Goal: Task Accomplishment & Management: Manage account settings

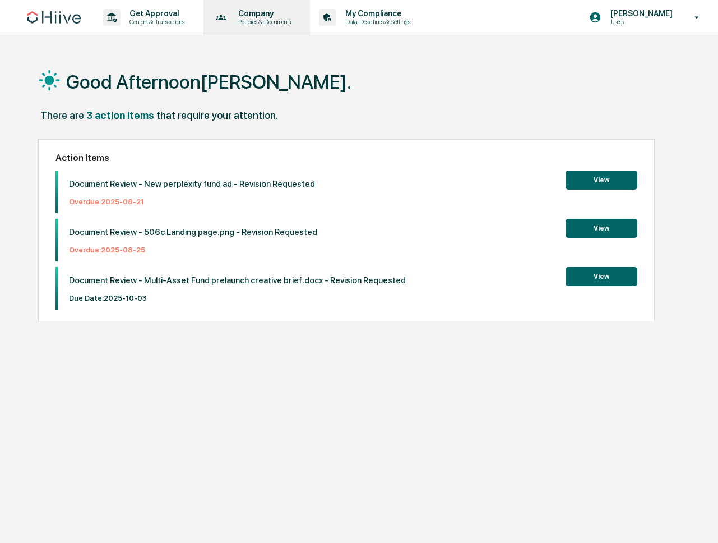
click at [230, 15] on icon at bounding box center [221, 17] width 17 height 17
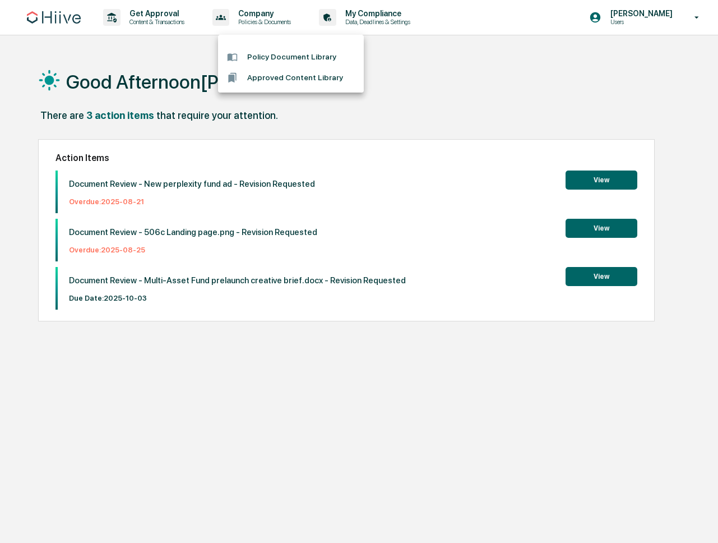
click at [182, 16] on div at bounding box center [359, 271] width 718 height 543
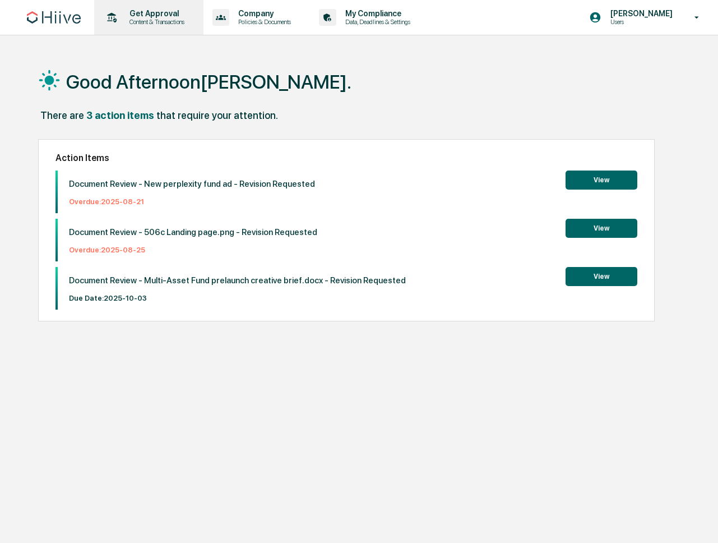
click at [175, 16] on p "Get Approval" at bounding box center [156, 13] width 70 height 9
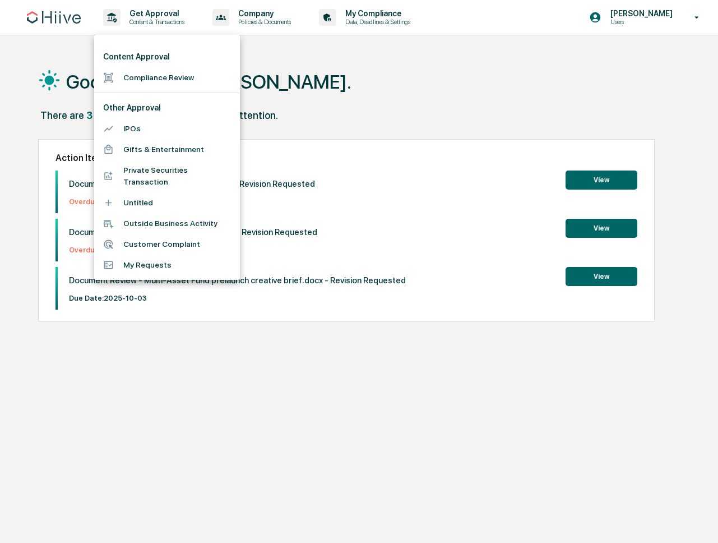
click at [155, 75] on li "Compliance Review" at bounding box center [167, 77] width 146 height 21
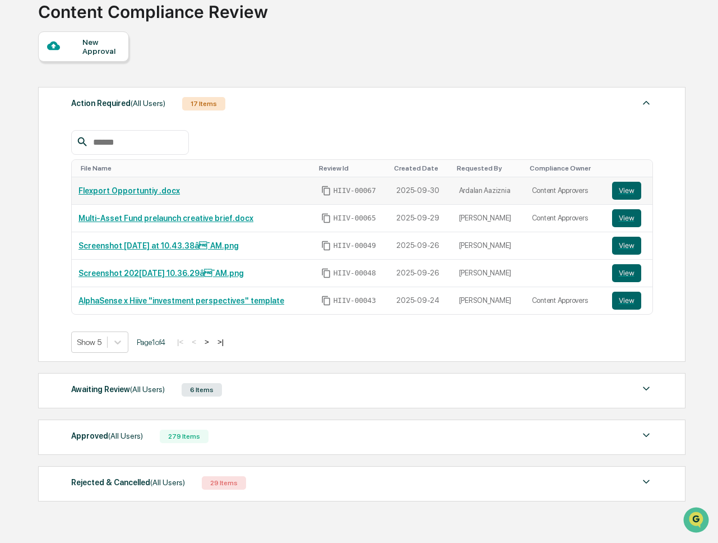
scroll to position [107, 0]
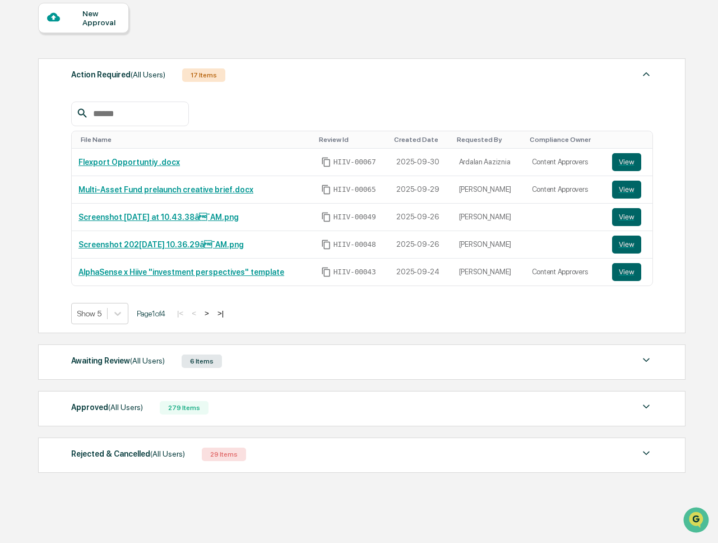
click at [228, 407] on div "Approved (All Users) 279 Items" at bounding box center [362, 408] width 582 height 16
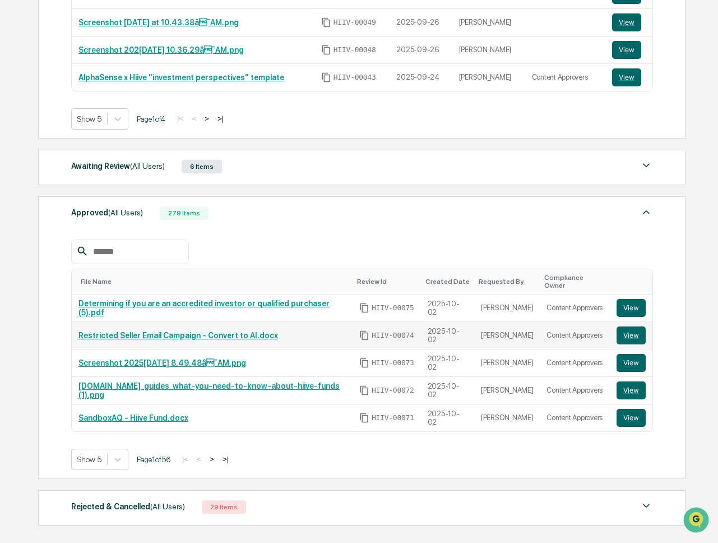
scroll to position [348, 0]
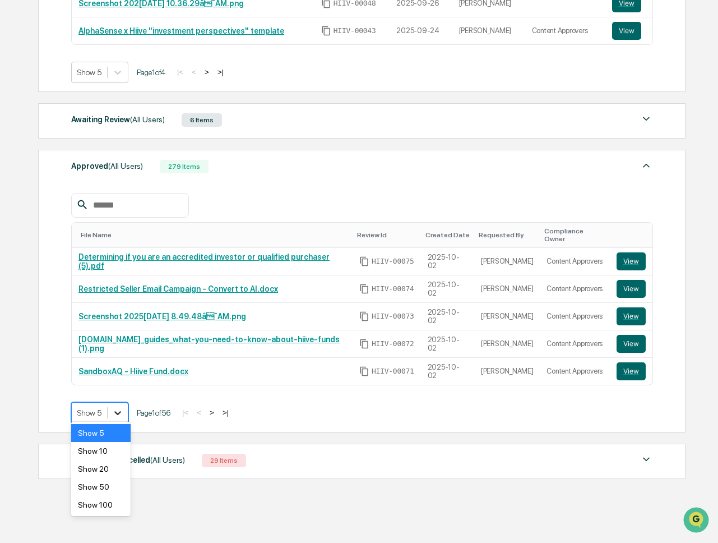
click at [122, 403] on div at bounding box center [118, 413] width 20 height 20
click at [108, 487] on div "Show 50" at bounding box center [100, 487] width 59 height 18
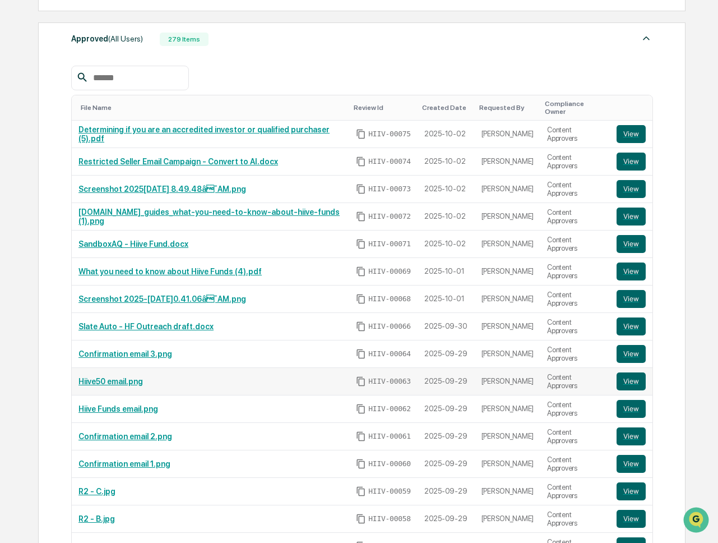
scroll to position [584, 0]
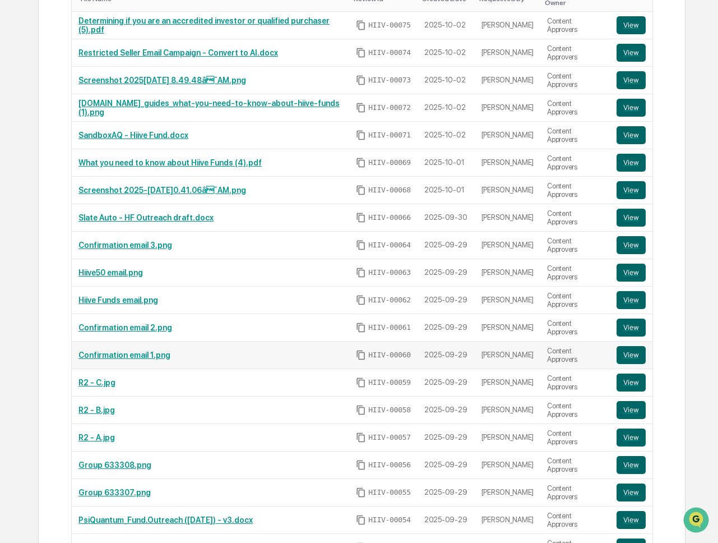
click at [135, 351] on link "Confirmation email 1.png" at bounding box center [125, 355] width 92 height 9
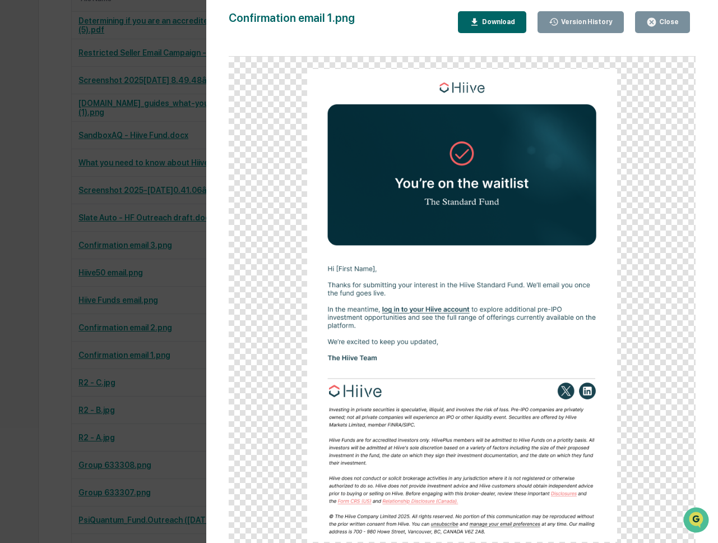
click at [140, 307] on div "Version History 10/02/2025, 12:00 AM Nathan Pitzer 09/29/2025, 09:18 PM Nathan …" at bounding box center [359, 271] width 718 height 543
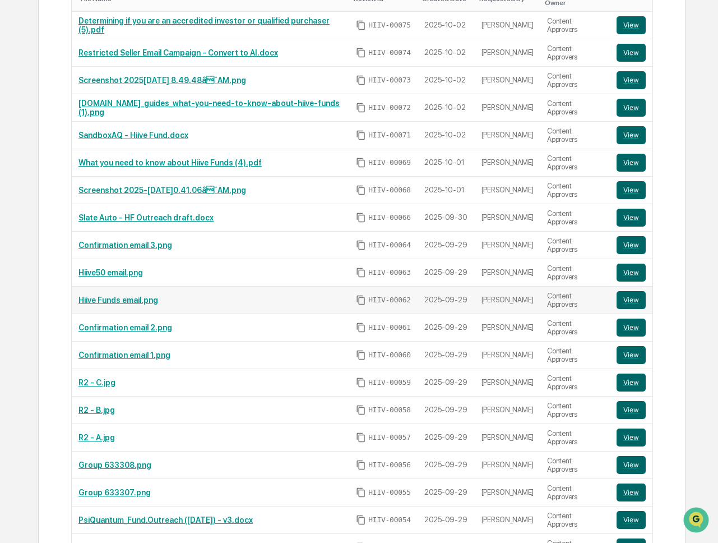
click at [130, 296] on link "Hiive Funds email.png" at bounding box center [119, 300] width 80 height 9
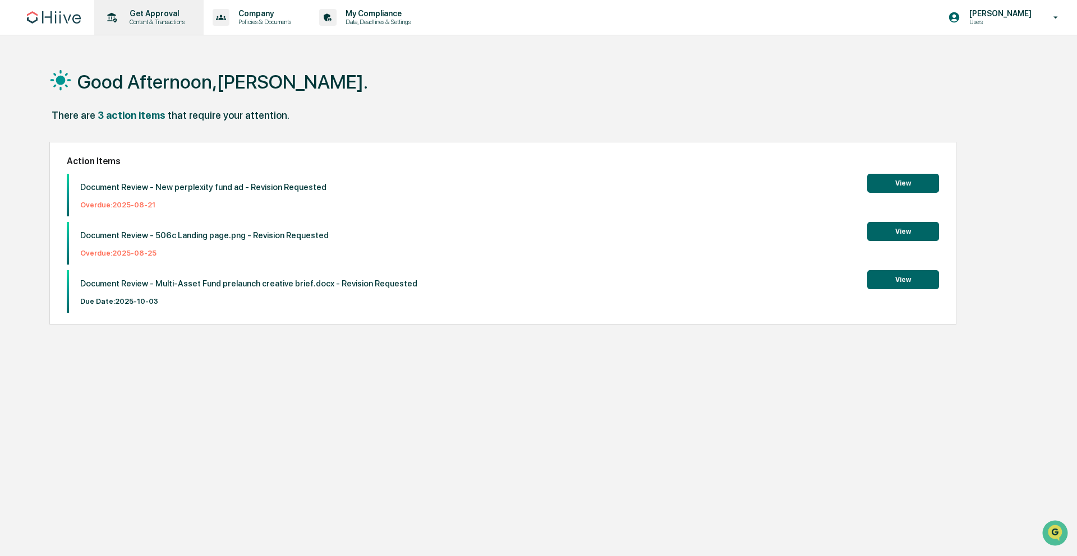
click at [164, 13] on p "Get Approval" at bounding box center [156, 13] width 70 height 9
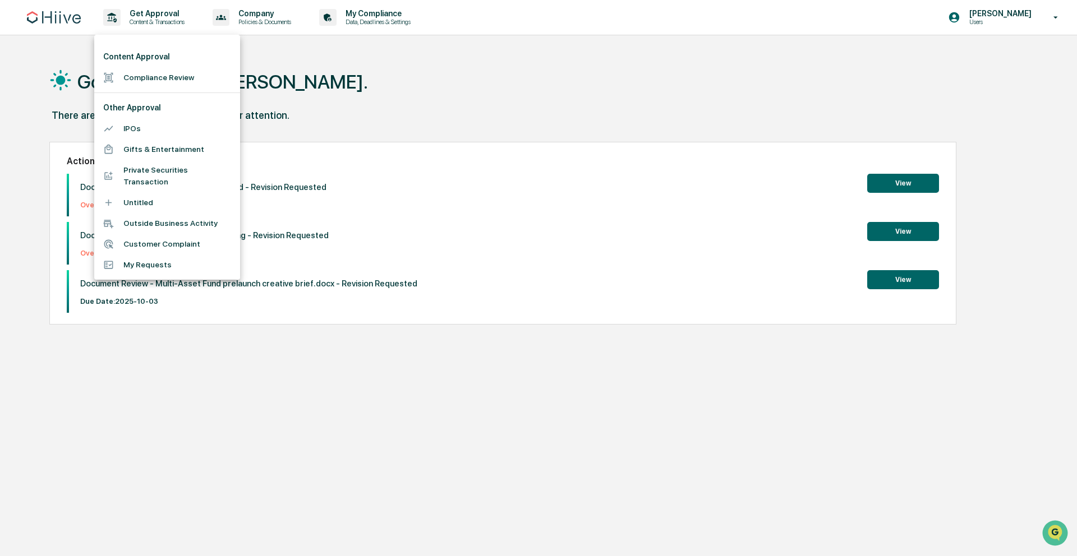
click at [163, 68] on li "Compliance Review" at bounding box center [167, 77] width 146 height 21
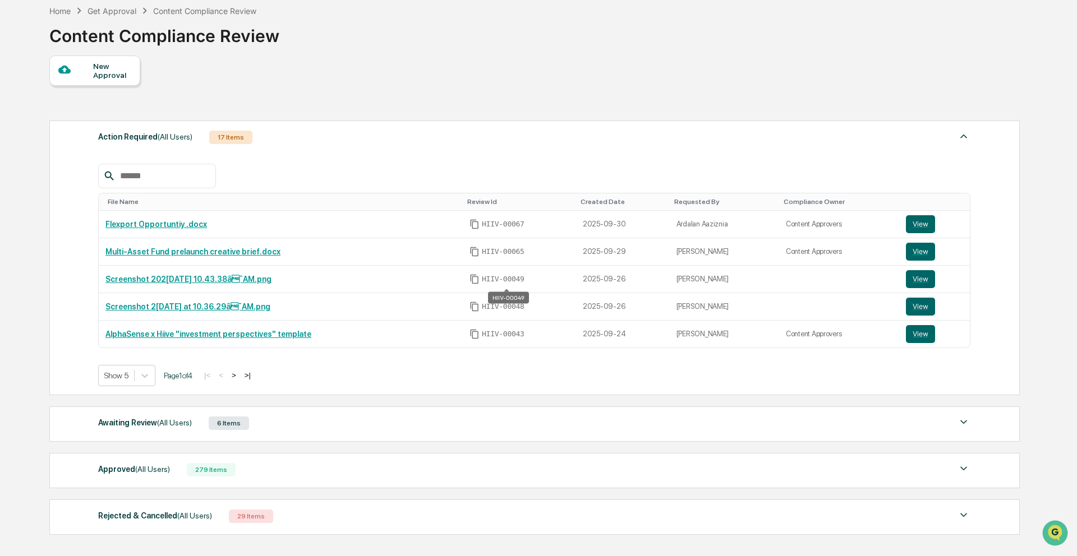
scroll to position [135, 0]
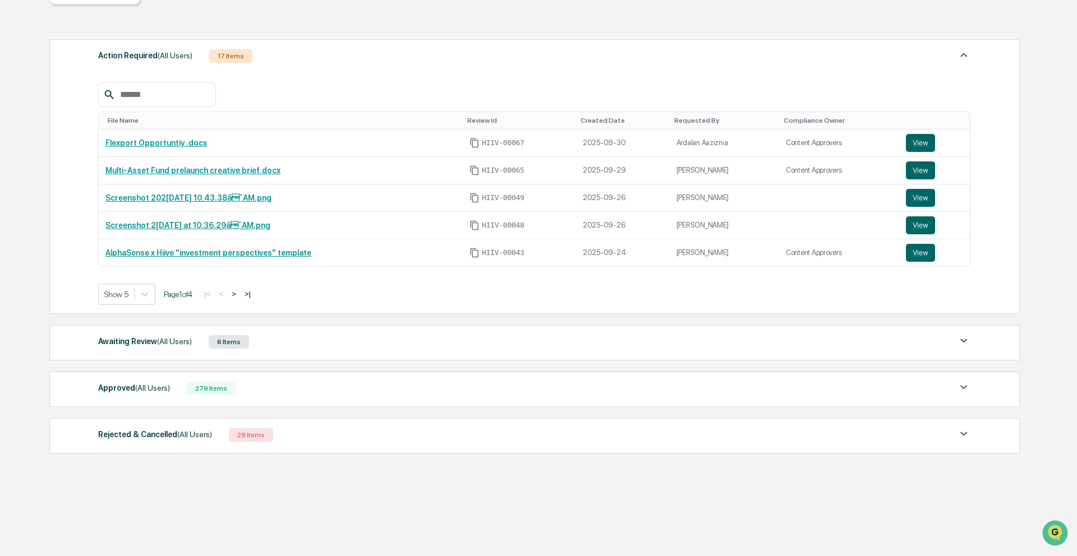
click at [324, 346] on div "Awaiting Review (All Users) 6 Items" at bounding box center [534, 342] width 872 height 16
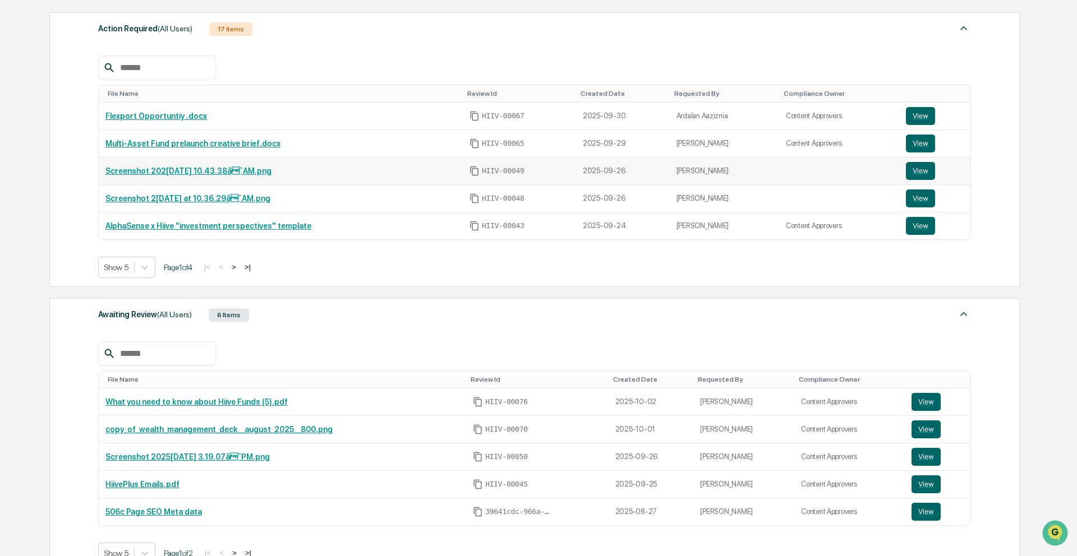
scroll to position [149, 0]
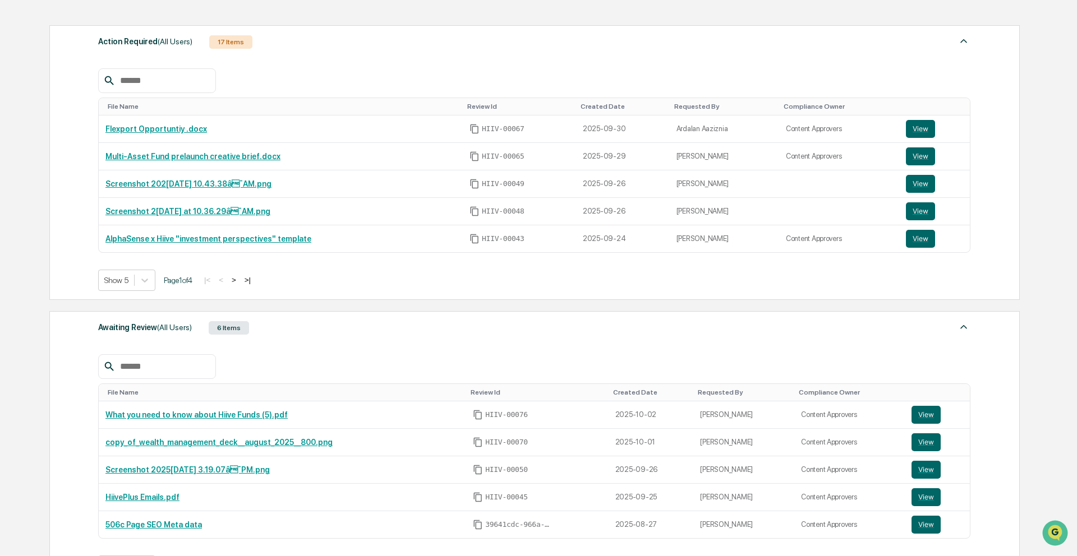
click at [239, 282] on button ">" at bounding box center [233, 280] width 11 height 10
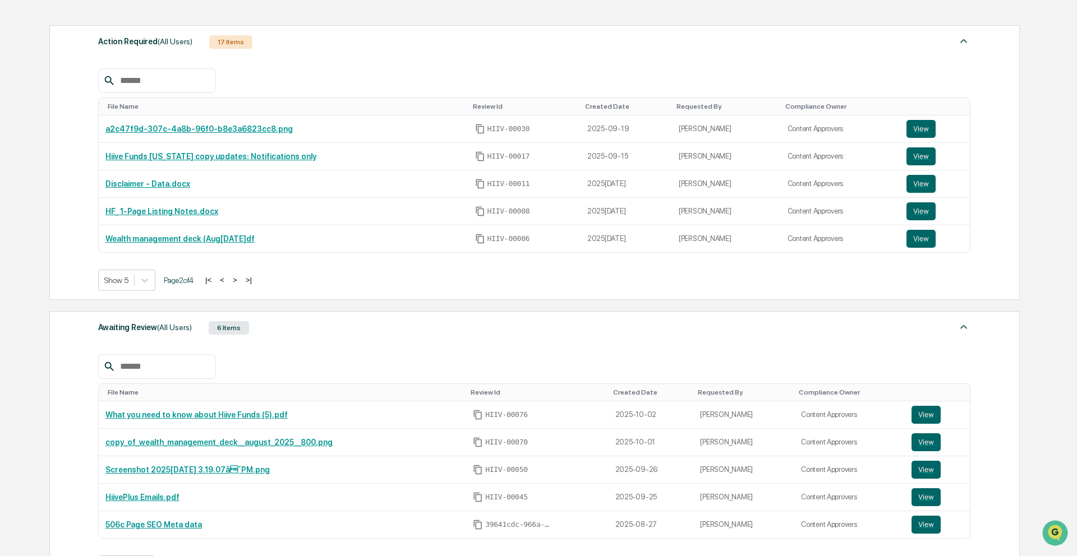
click at [241, 282] on button ">" at bounding box center [234, 280] width 11 height 10
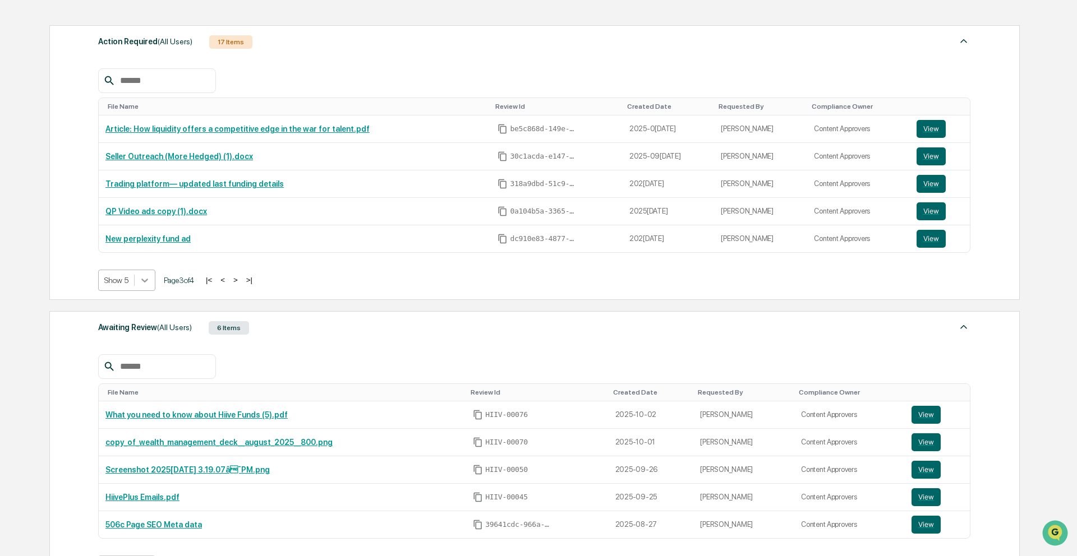
click at [148, 284] on icon at bounding box center [144, 280] width 11 height 11
click at [133, 353] on div "Show 50" at bounding box center [127, 361] width 59 height 18
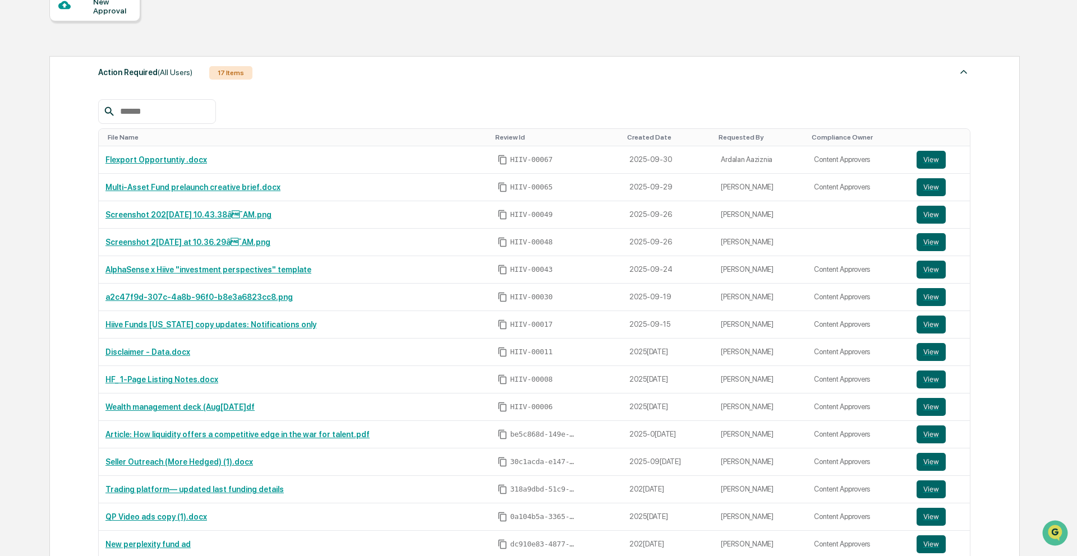
scroll to position [0, 0]
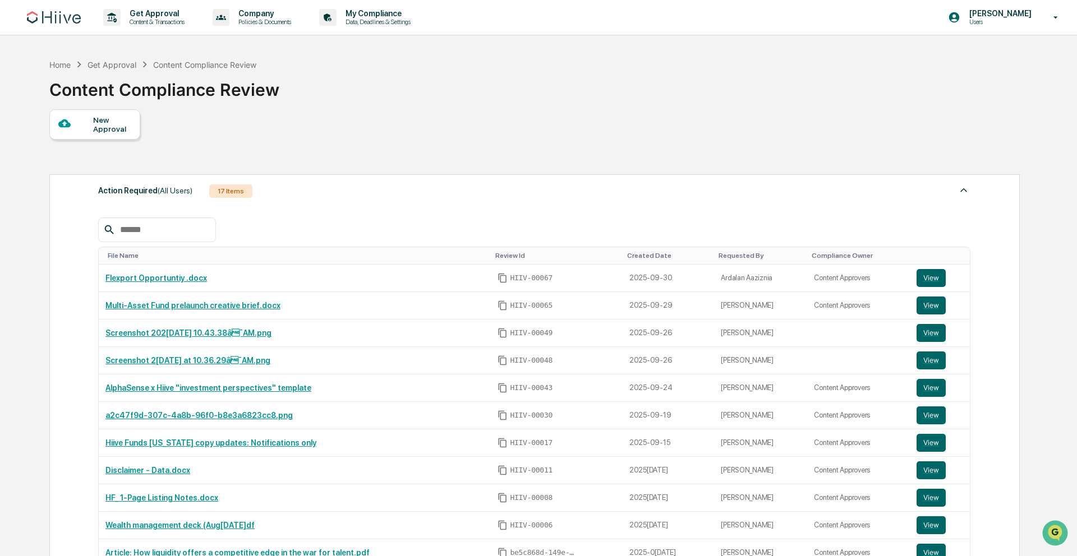
click at [730, 256] on div "Requested By" at bounding box center [760, 256] width 84 height 8
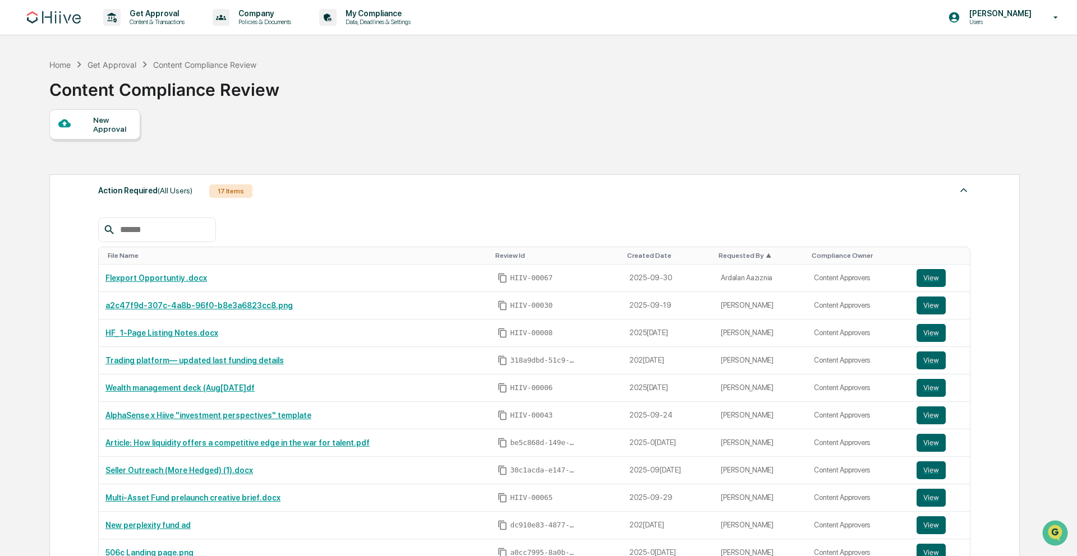
click at [730, 256] on div "Requested By ▲" at bounding box center [760, 256] width 84 height 8
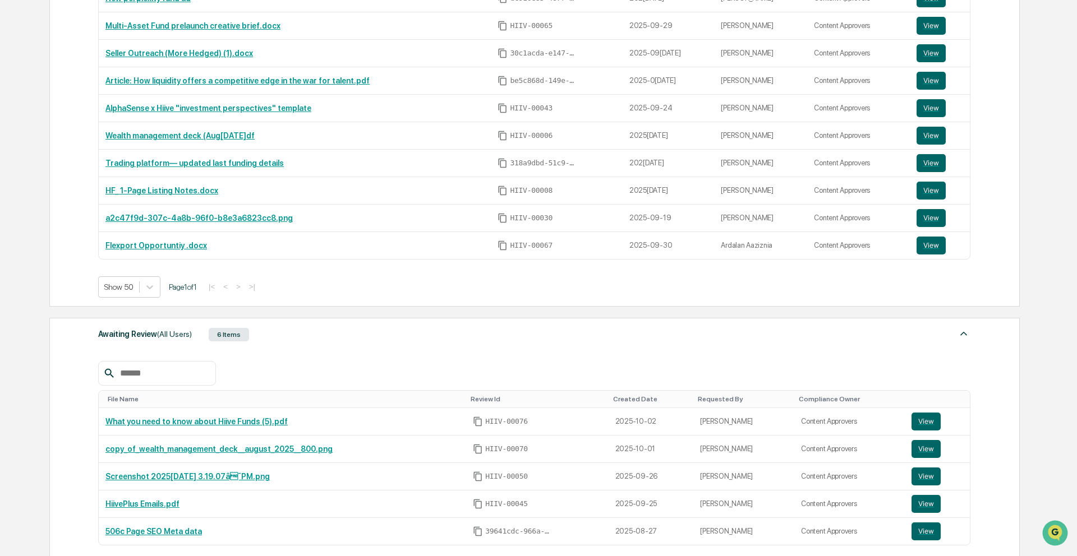
scroll to position [704, 0]
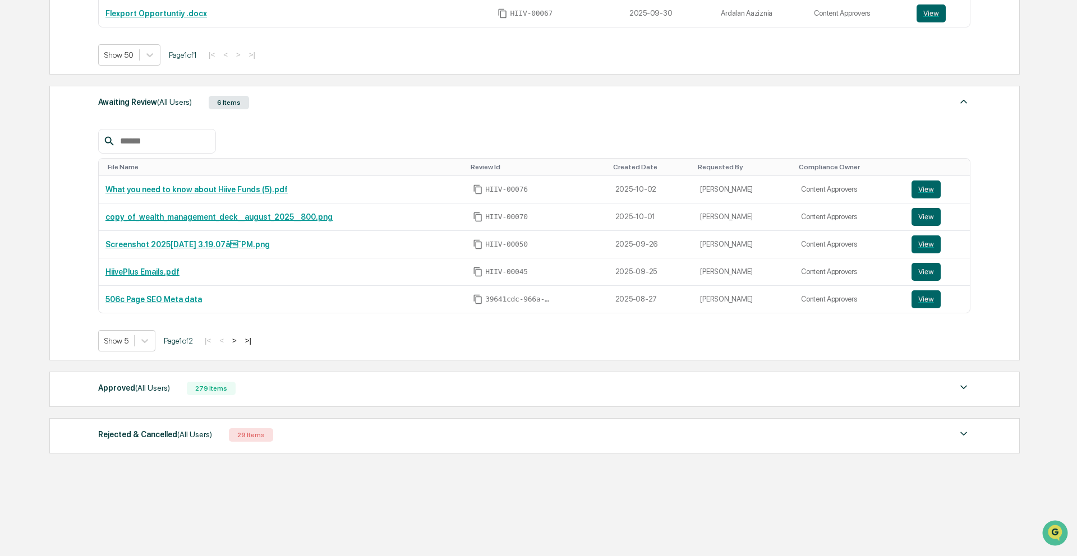
drag, startPoint x: 257, startPoint y: 404, endPoint x: 262, endPoint y: 400, distance: 6.8
click at [257, 404] on div "Approved (All Users) 279 Items File Name Review Id Created Date Requested By Co…" at bounding box center [534, 389] width 970 height 35
click at [272, 391] on div "Approved (All Users) 279 Items" at bounding box center [534, 389] width 872 height 16
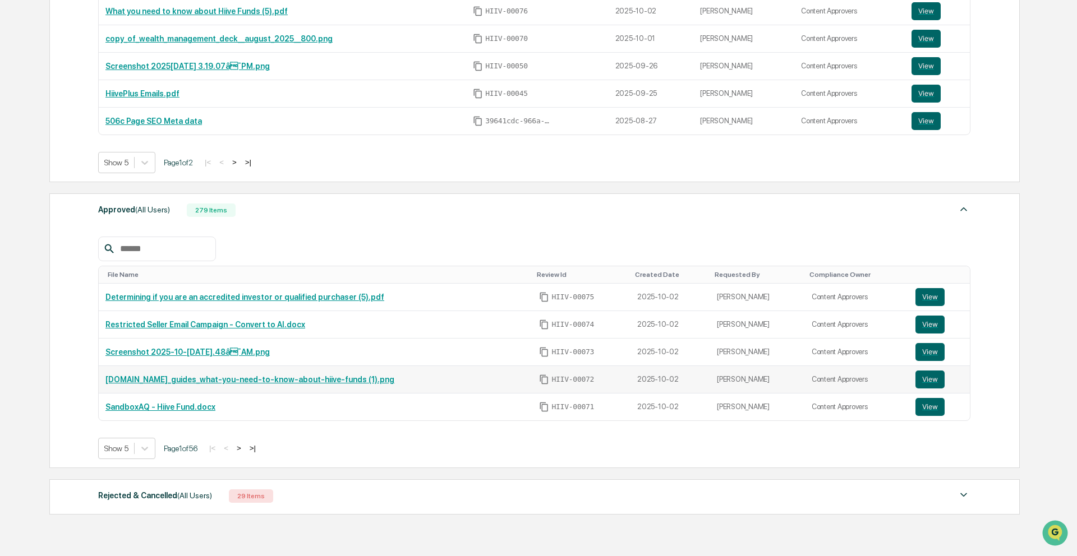
scroll to position [887, 0]
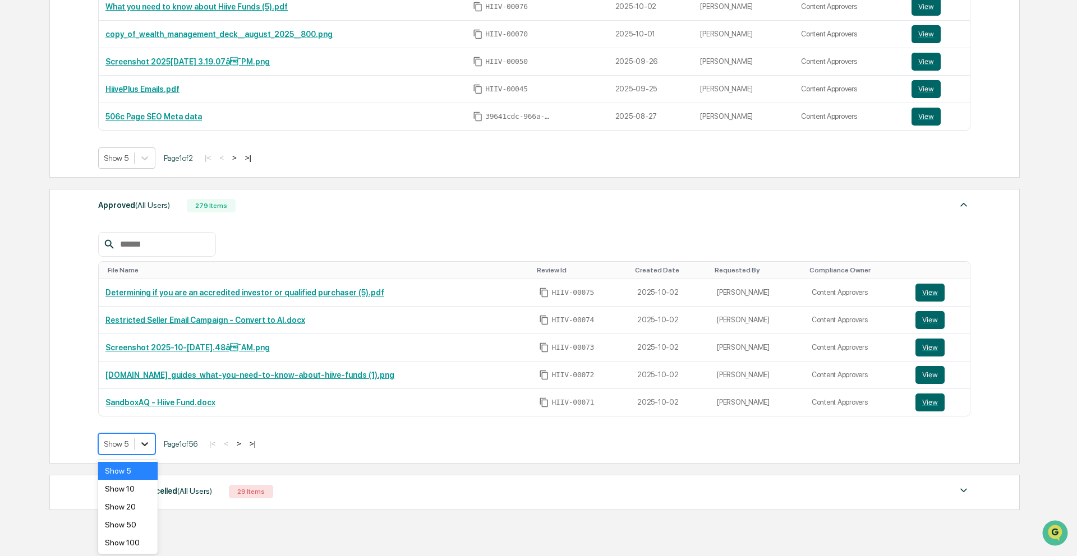
click at [150, 441] on icon at bounding box center [144, 444] width 11 height 11
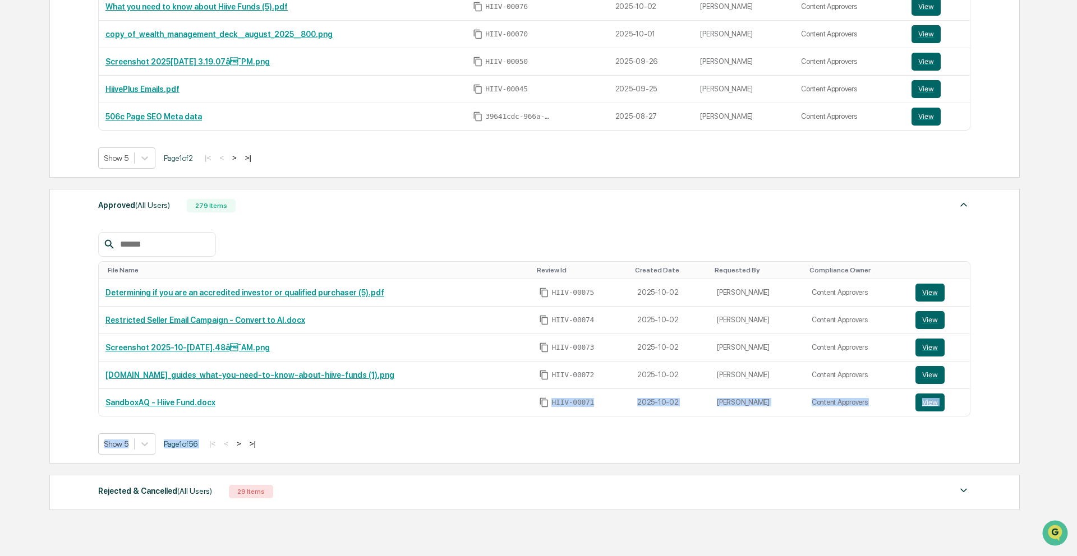
drag, startPoint x: 308, startPoint y: 419, endPoint x: 276, endPoint y: 382, distance: 48.9
click at [308, 421] on div "File Name Review Id Created Date Requested By Compliance Owner Determining if y…" at bounding box center [534, 343] width 872 height 223
click at [236, 343] on link "Screenshot 2[DATE] at 8.49.48â¯AM.png" at bounding box center [187, 347] width 164 height 9
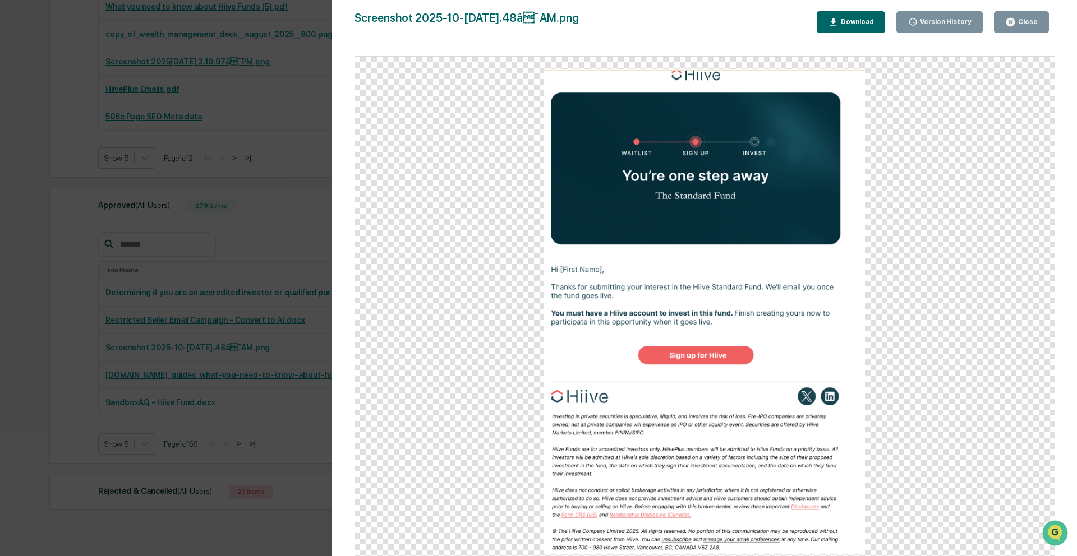
click at [211, 198] on div "Version History 10/02/2025, 03:51 PM Nathan Pitzer Screenshot 2025-10-02 at 8.4…" at bounding box center [538, 278] width 1077 height 556
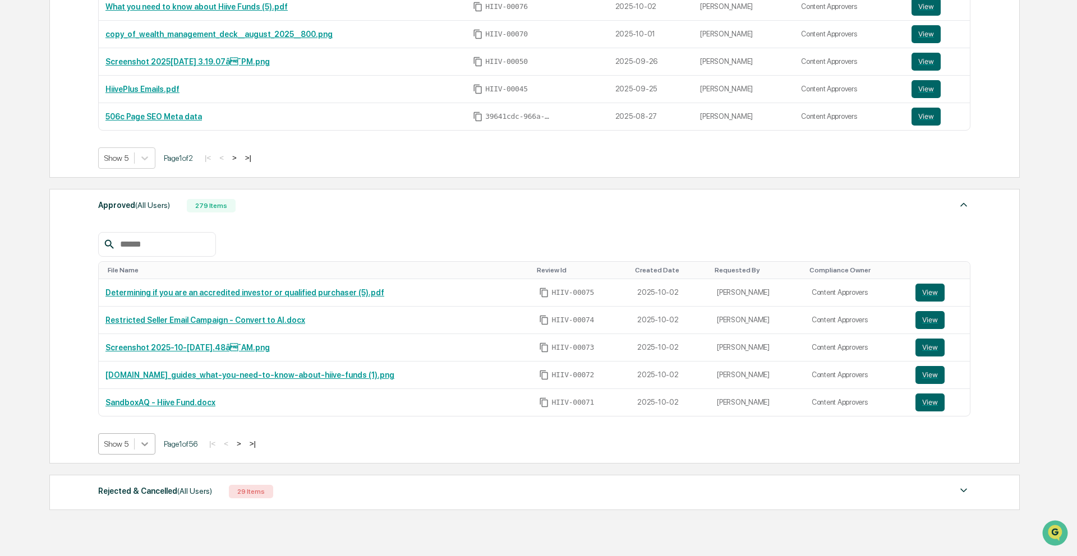
click at [148, 445] on icon at bounding box center [144, 445] width 7 height 4
click at [136, 523] on div "Show 50" at bounding box center [127, 525] width 59 height 18
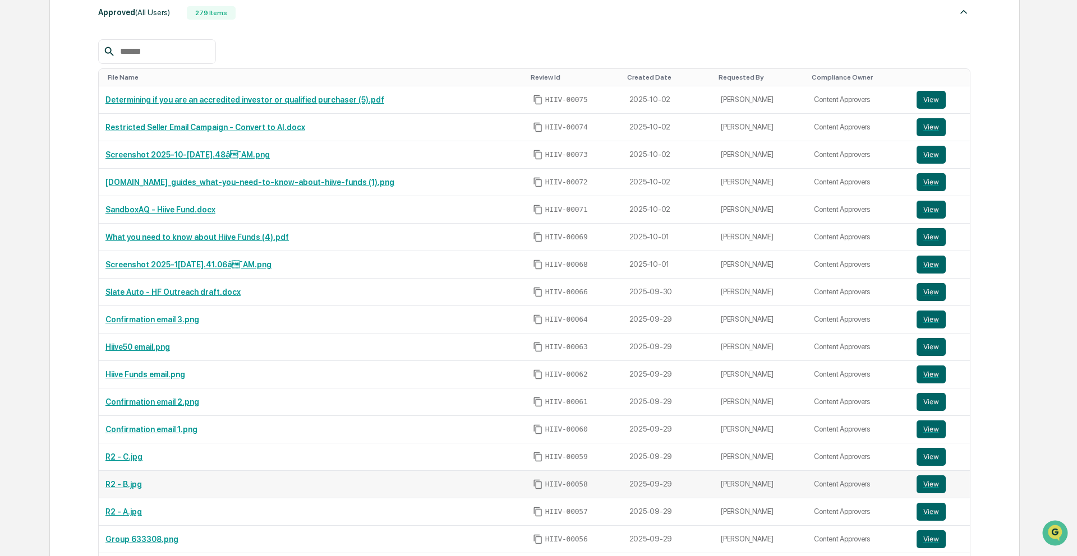
scroll to position [1098, 0]
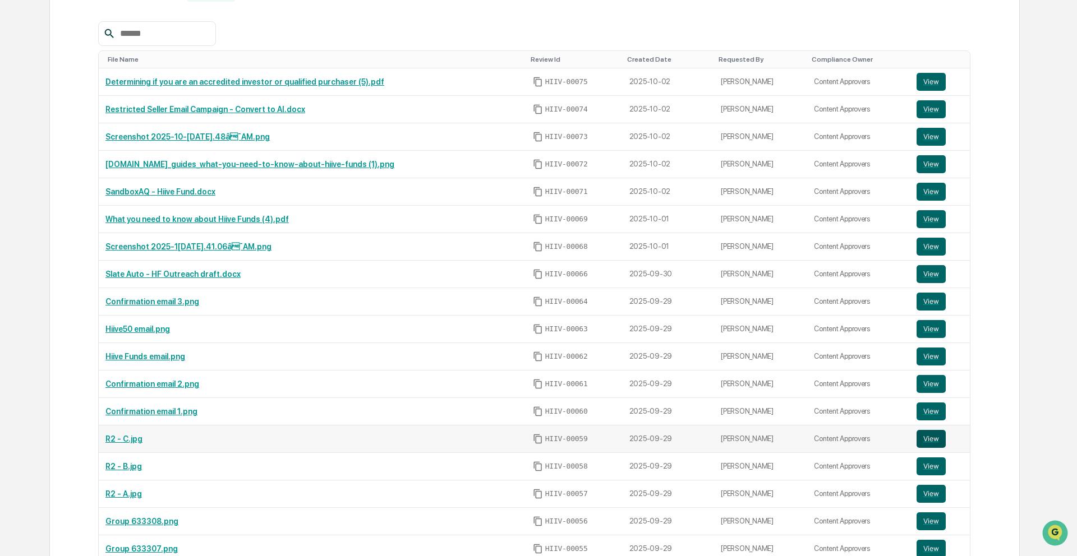
click at [937, 439] on button "View" at bounding box center [930, 439] width 29 height 18
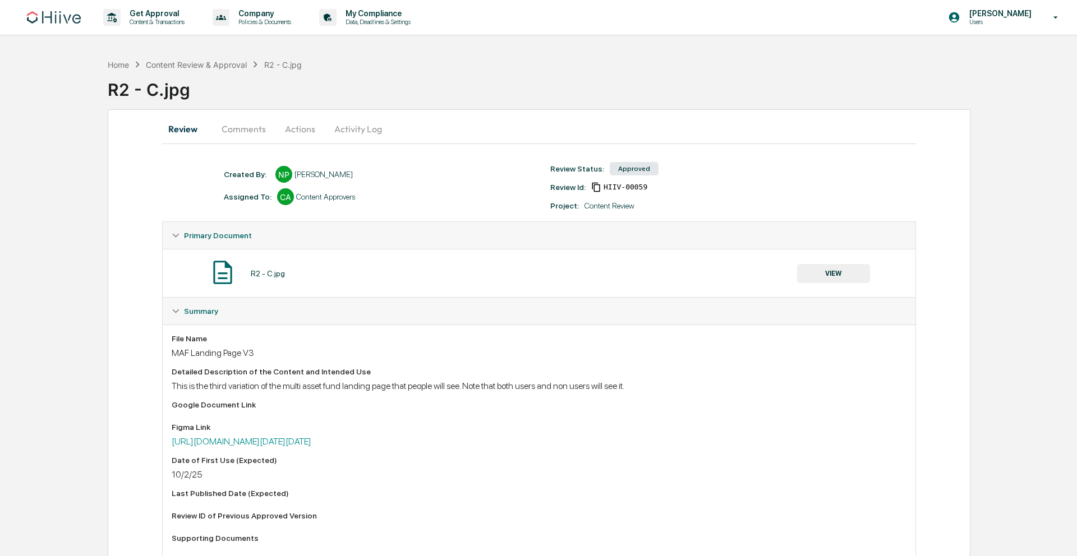
drag, startPoint x: 348, startPoint y: 126, endPoint x: 338, endPoint y: 129, distance: 10.5
click at [347, 127] on button "Activity Log" at bounding box center [358, 129] width 66 height 27
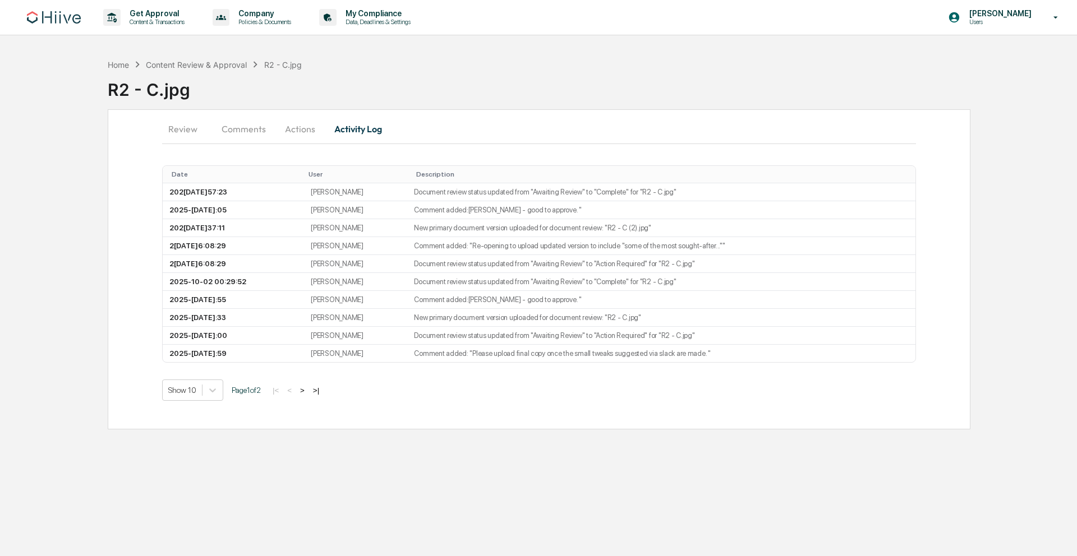
drag, startPoint x: 294, startPoint y: 132, endPoint x: 242, endPoint y: 131, distance: 52.2
click at [292, 132] on button "Actions" at bounding box center [300, 129] width 50 height 27
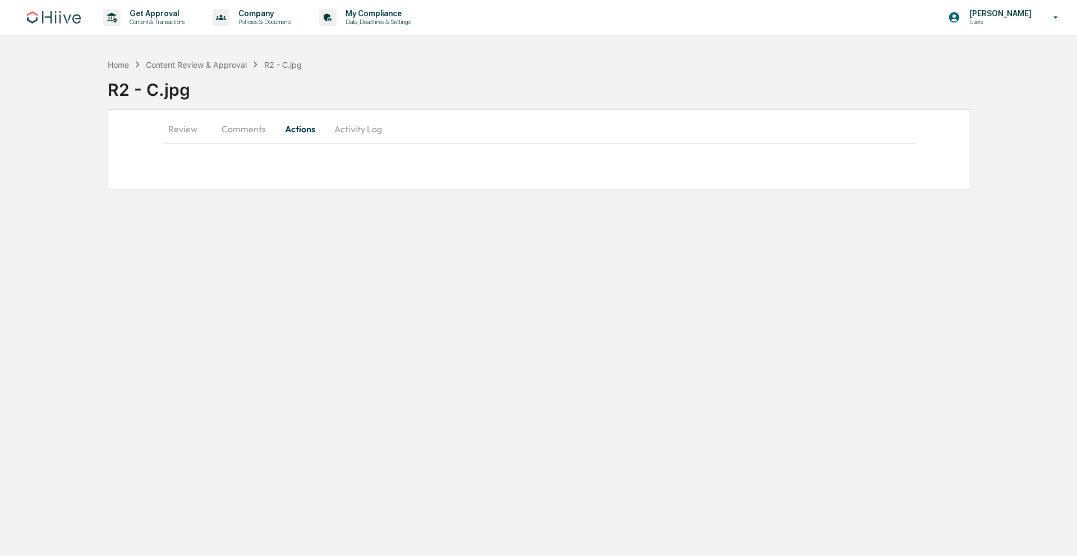
click at [237, 131] on button "Comments" at bounding box center [244, 129] width 62 height 27
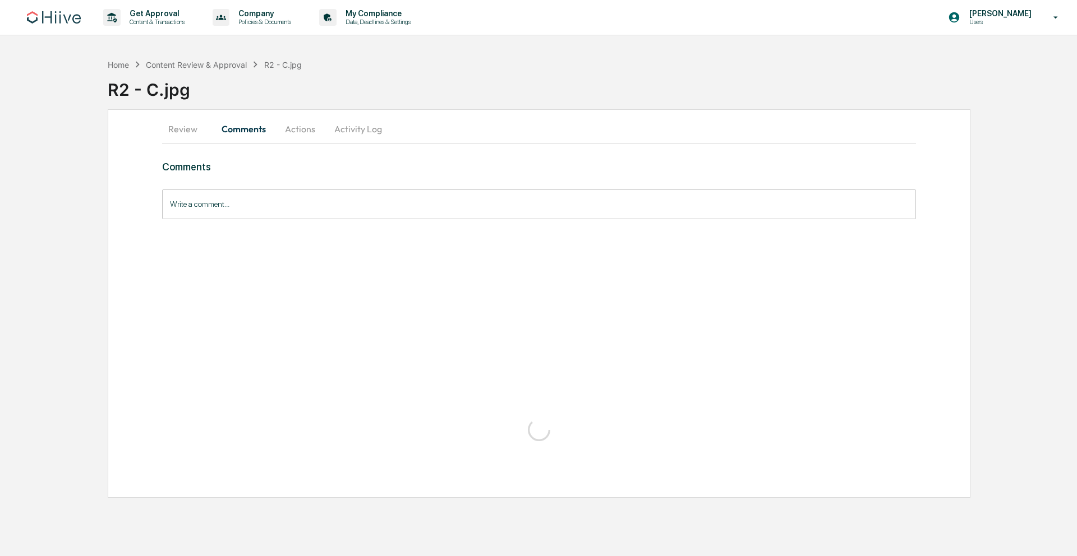
click at [191, 128] on button "Review" at bounding box center [187, 129] width 50 height 27
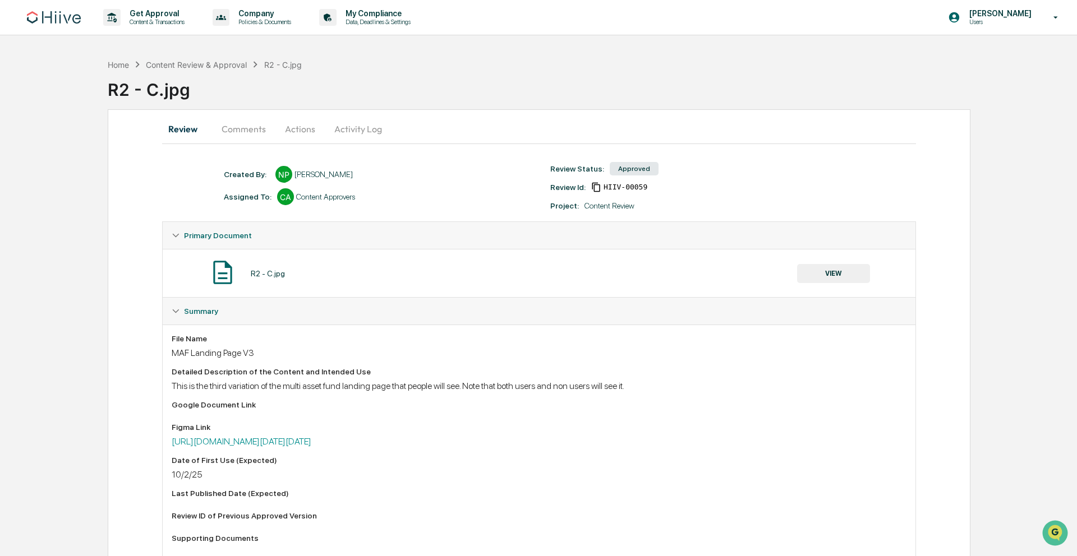
scroll to position [171, 0]
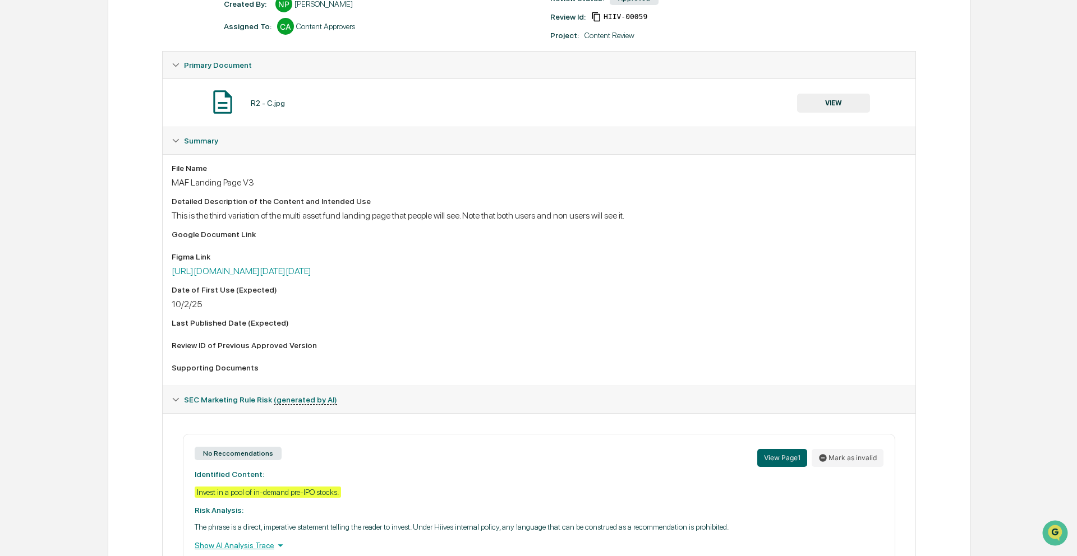
click at [818, 104] on button "VIEW" at bounding box center [833, 103] width 73 height 19
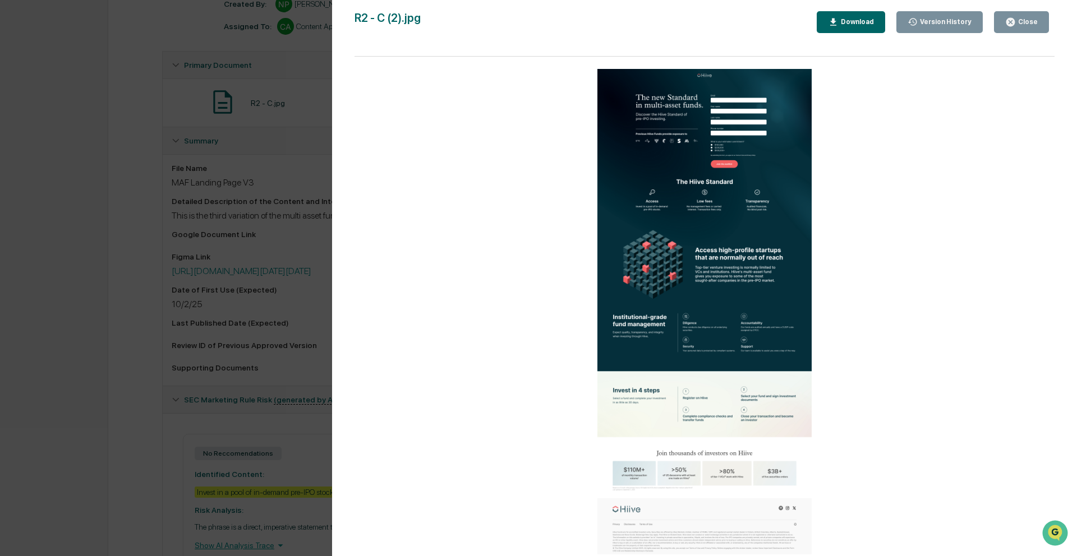
click at [242, 91] on div "Version History 10/02/2025, 04:37 PM Nathan Pitzer 10/02/2025, 12:24 AM Nathan …" at bounding box center [538, 278] width 1077 height 556
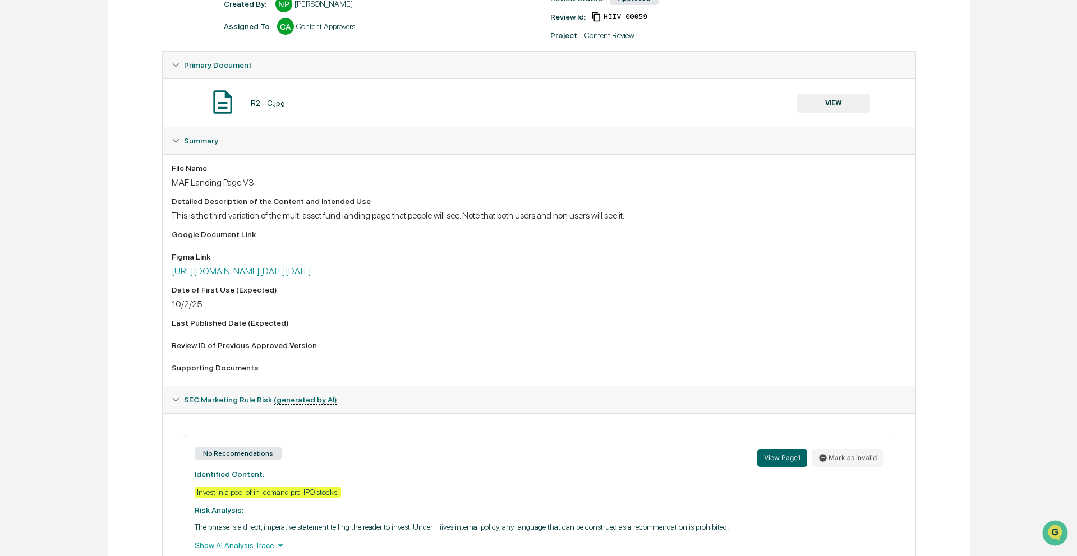
scroll to position [0, 0]
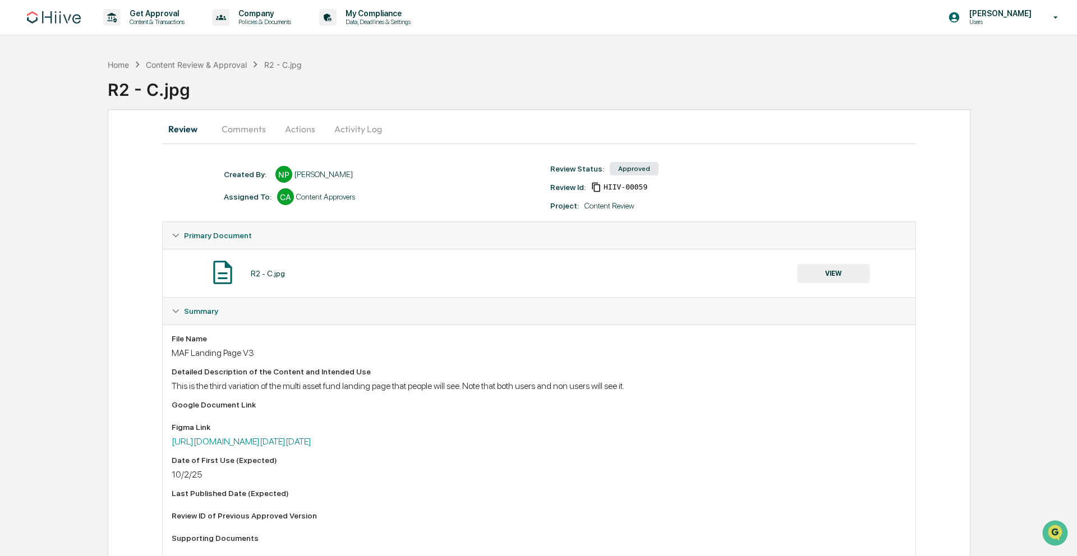
click at [345, 132] on button "Activity Log" at bounding box center [358, 129] width 66 height 27
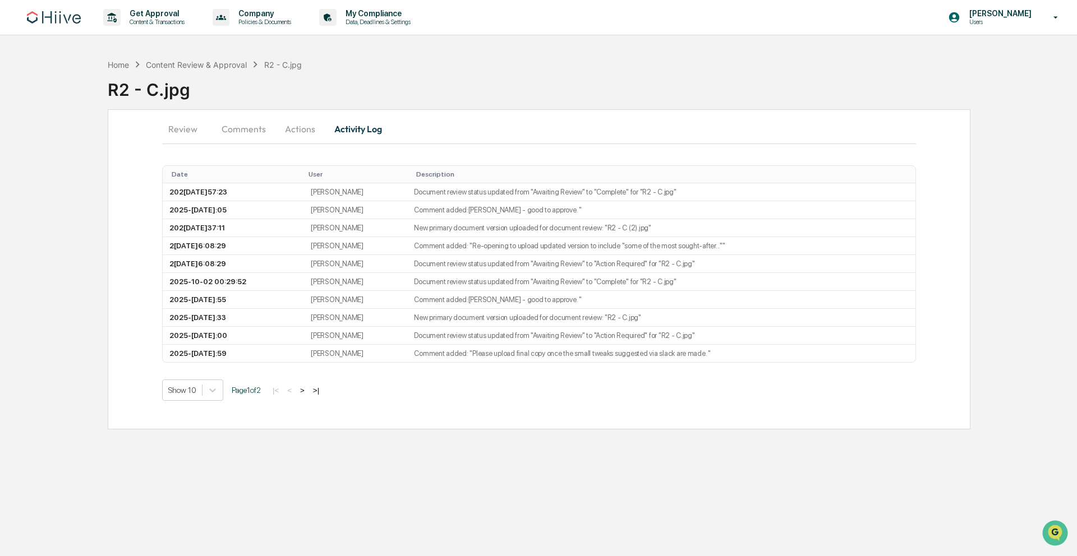
click at [299, 131] on button "Actions" at bounding box center [300, 129] width 50 height 27
click at [245, 125] on button "Comments" at bounding box center [244, 129] width 62 height 27
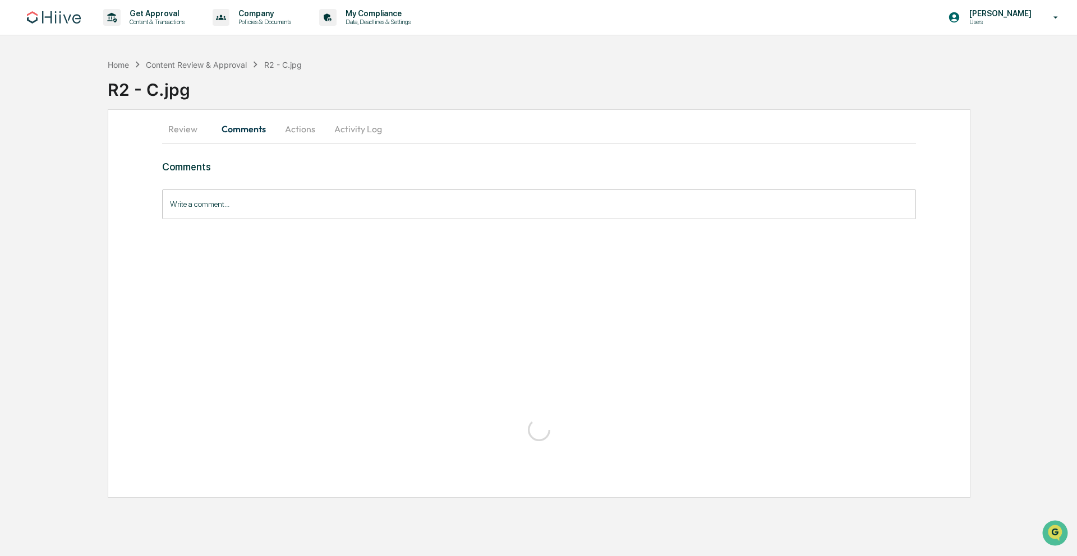
click at [180, 127] on button "Review" at bounding box center [187, 129] width 50 height 27
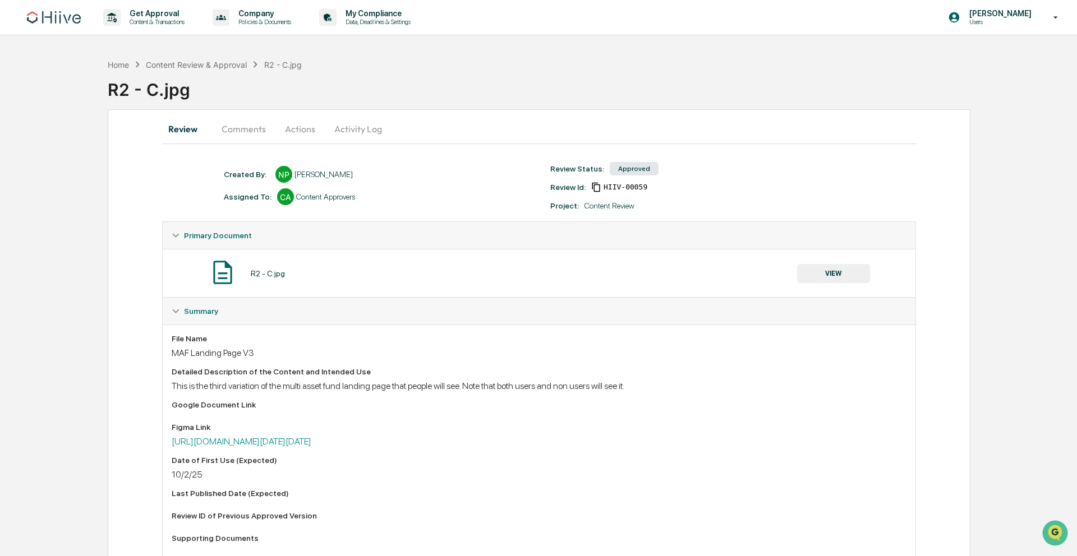
click at [310, 125] on button "Actions" at bounding box center [300, 129] width 50 height 27
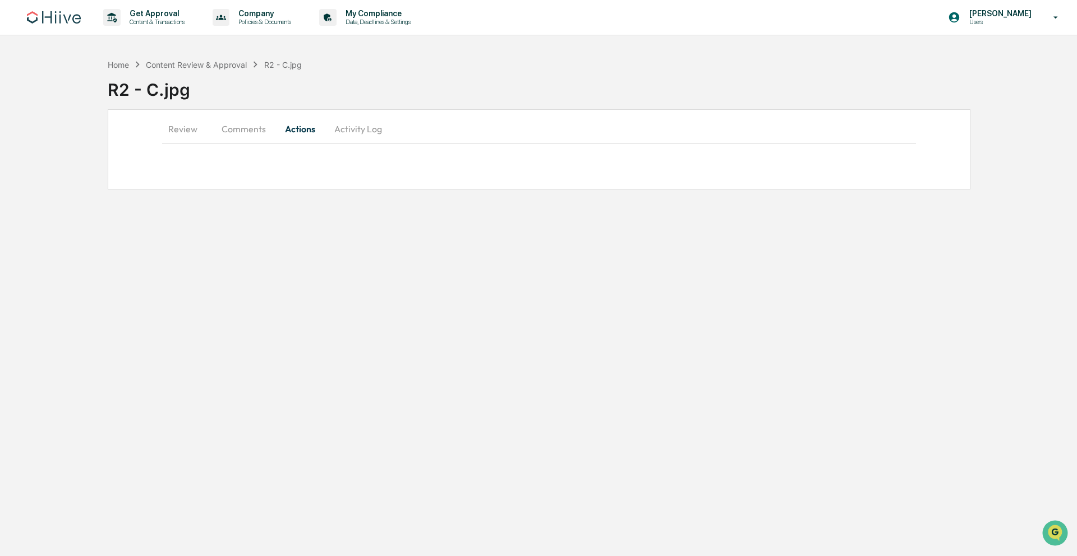
click at [246, 129] on button "Comments" at bounding box center [244, 129] width 62 height 27
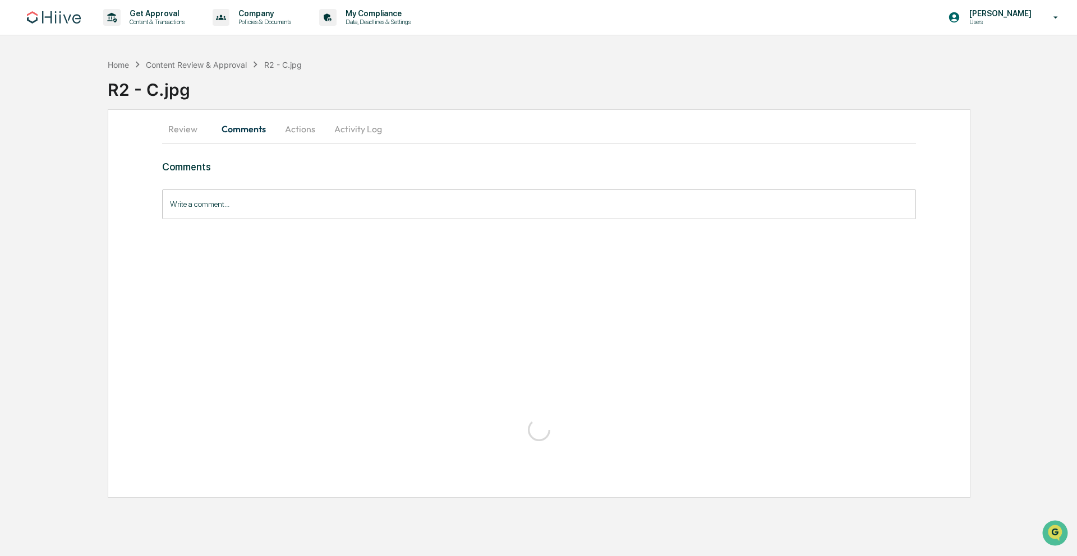
click at [362, 127] on button "Activity Log" at bounding box center [358, 129] width 66 height 27
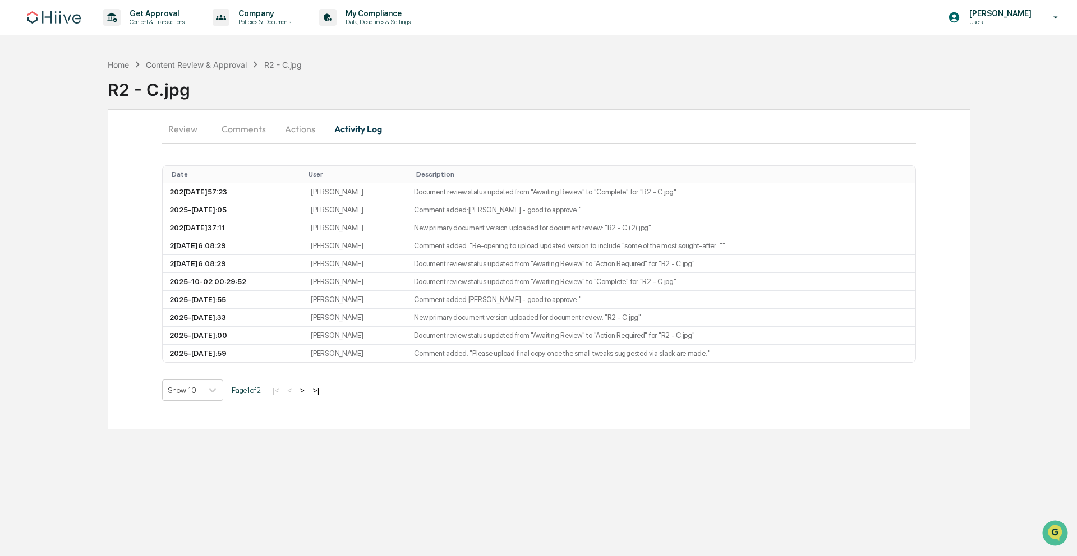
click at [233, 130] on button "Comments" at bounding box center [244, 129] width 62 height 27
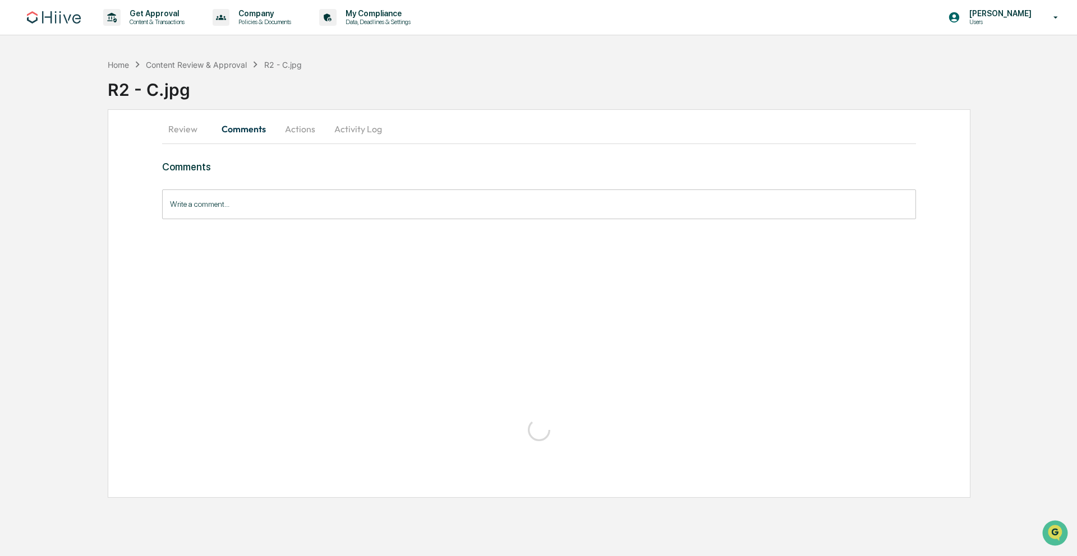
click at [183, 127] on button "Review" at bounding box center [187, 129] width 50 height 27
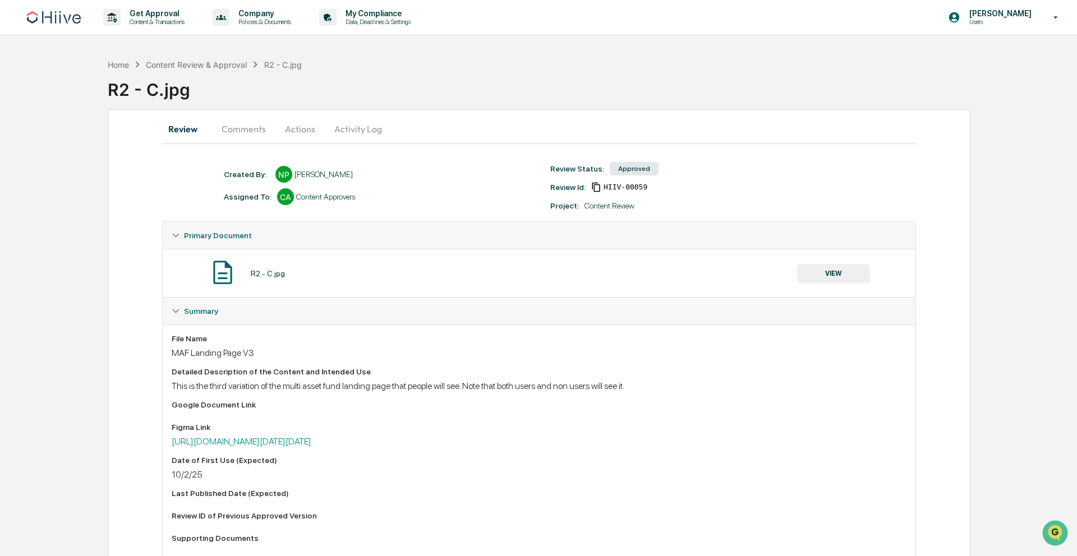
click at [253, 123] on button "Comments" at bounding box center [244, 129] width 62 height 27
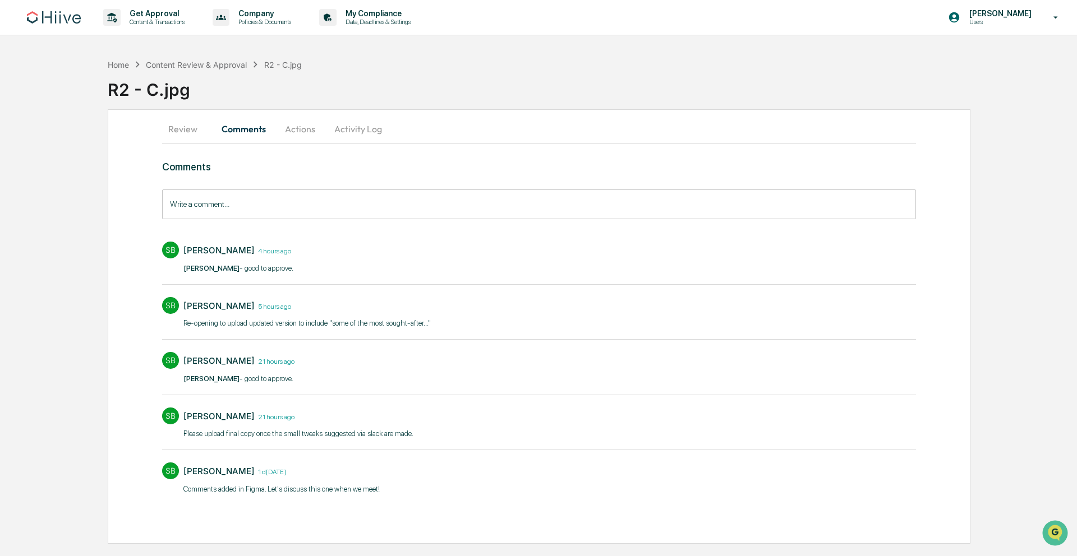
click at [309, 128] on button "Actions" at bounding box center [300, 129] width 50 height 27
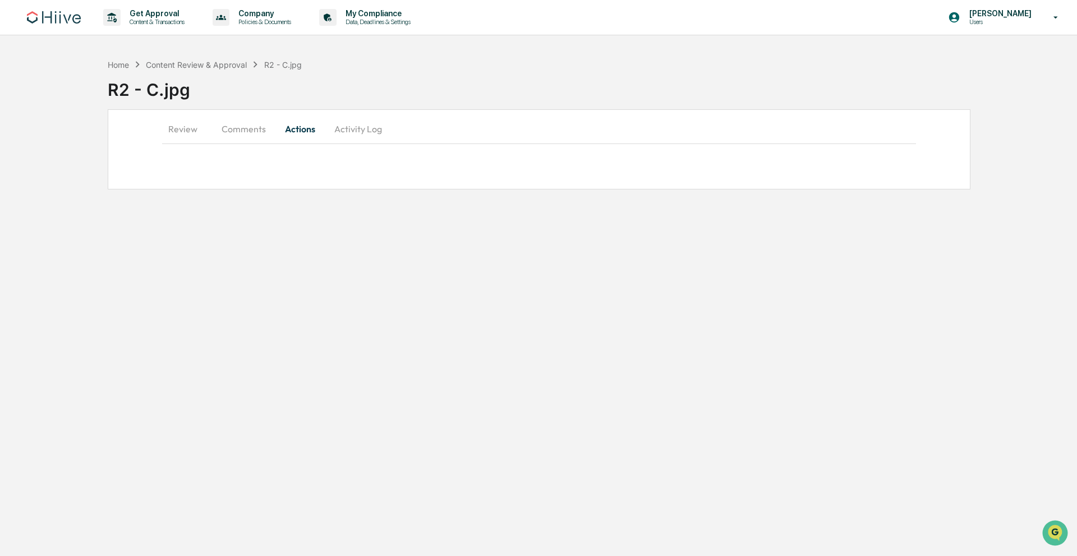
click at [174, 128] on button "Review" at bounding box center [187, 129] width 50 height 27
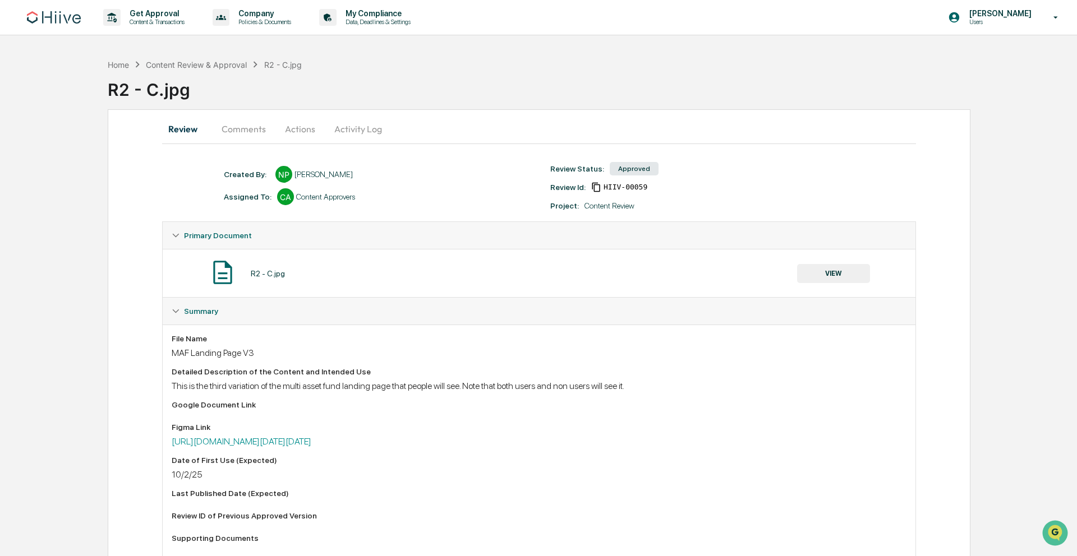
click at [309, 128] on button "Actions" at bounding box center [300, 129] width 50 height 27
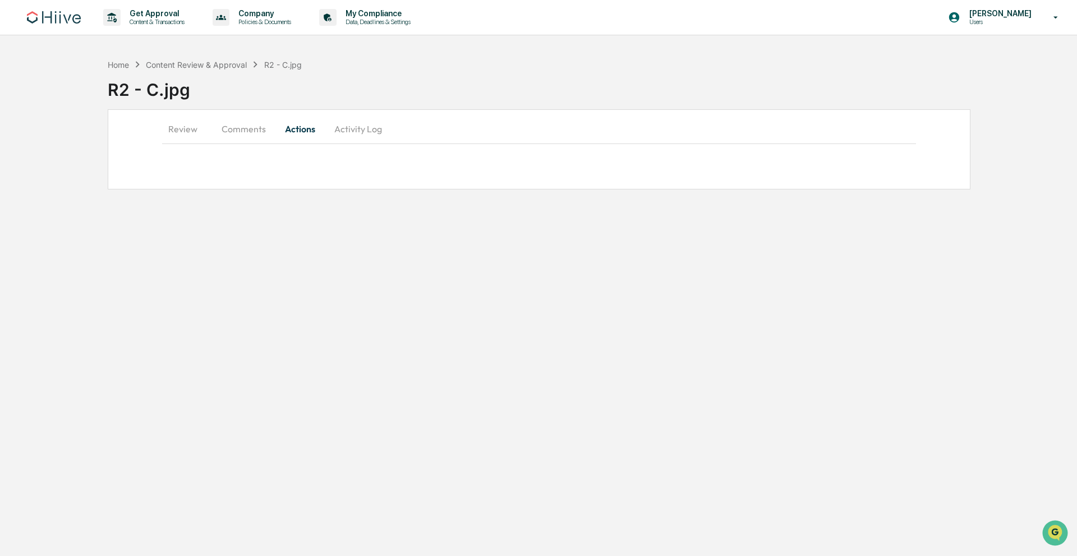
click at [367, 128] on button "Activity Log" at bounding box center [358, 129] width 66 height 27
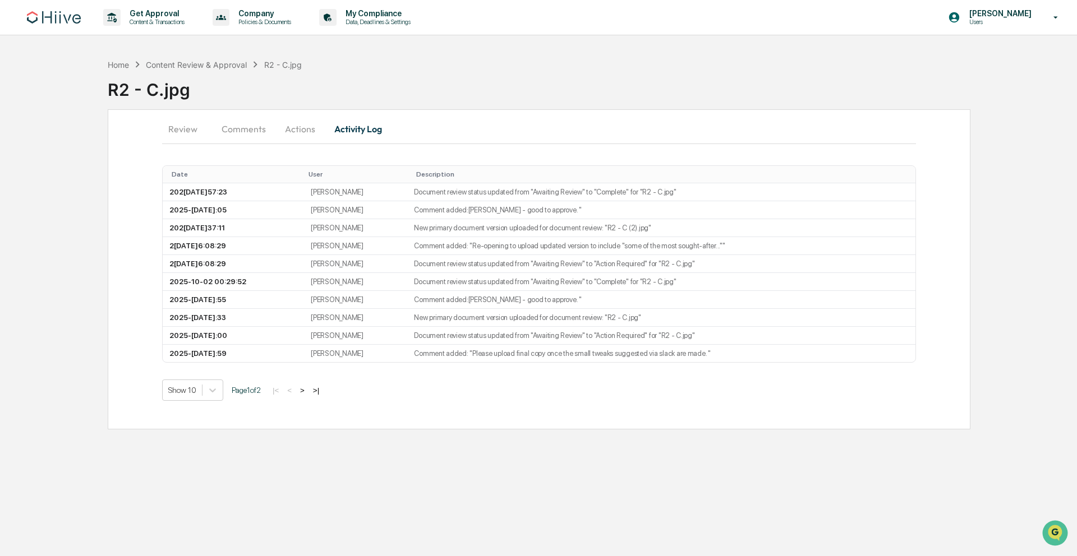
click at [232, 126] on button "Comments" at bounding box center [244, 129] width 62 height 27
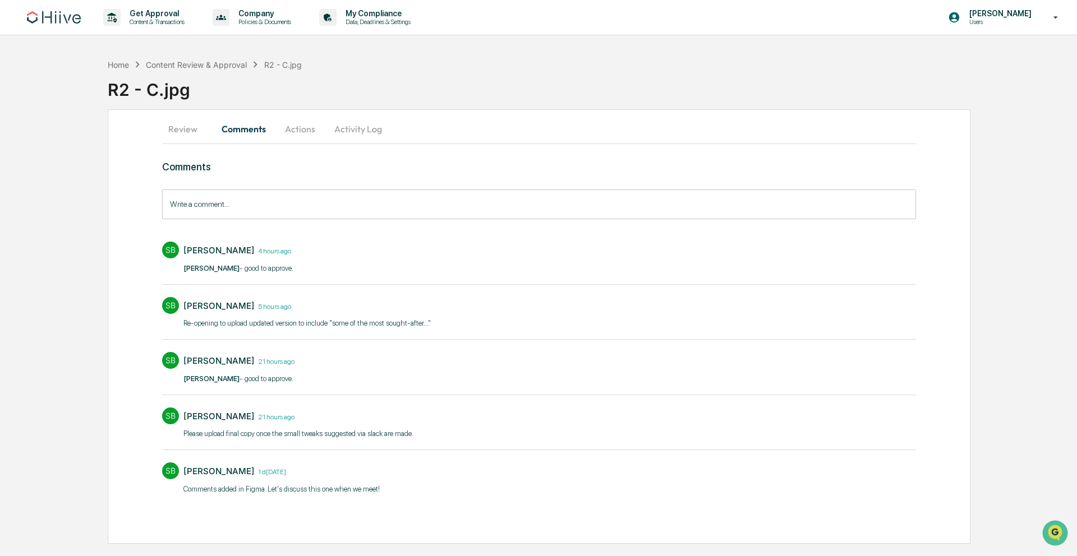
click at [197, 124] on button "Review" at bounding box center [187, 129] width 50 height 27
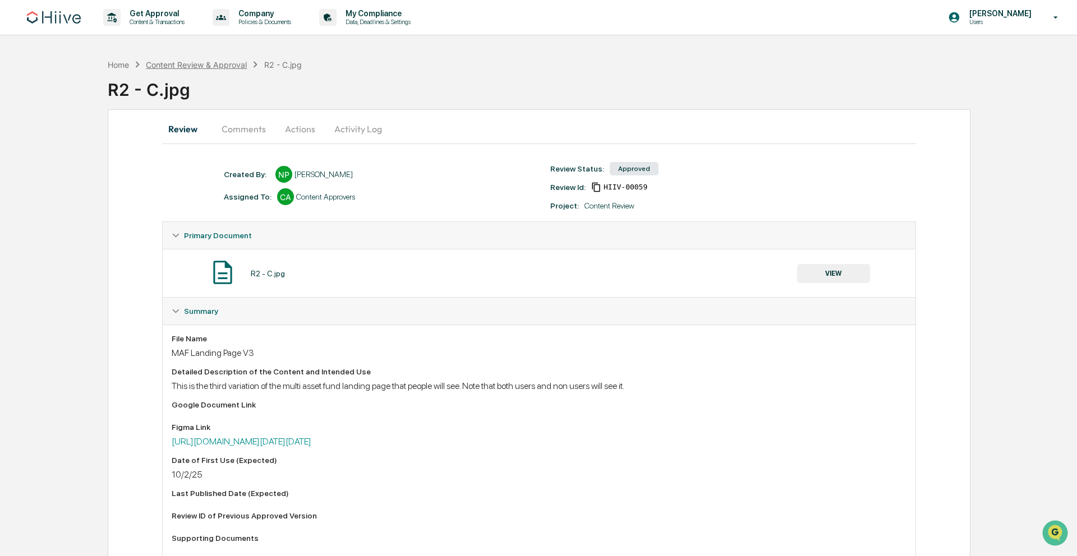
click at [222, 62] on div "Content Review & Approval" at bounding box center [196, 65] width 101 height 10
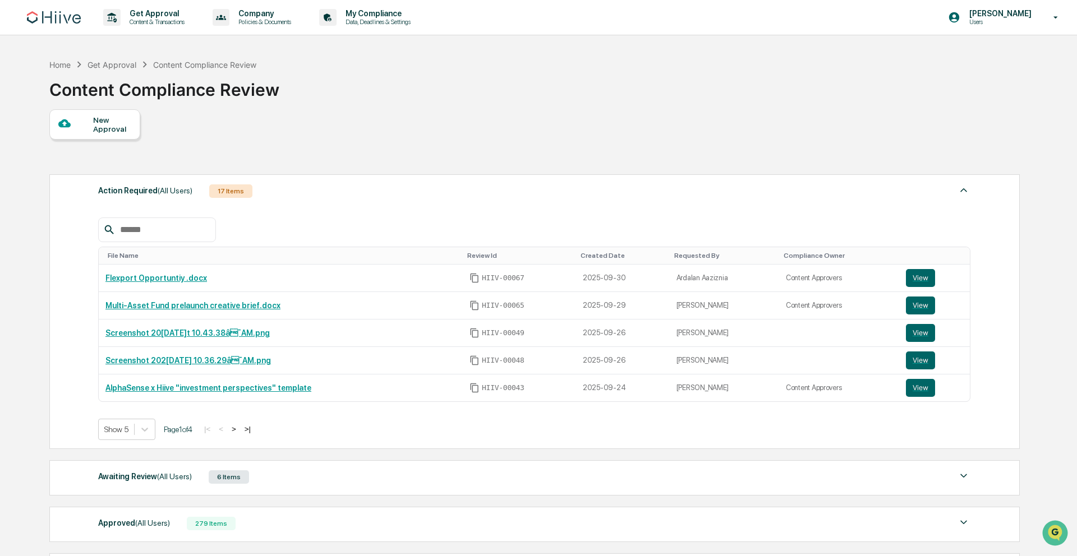
click at [213, 490] on div "Awaiting Review (All Users) 6 Items File Name Review Id Created Date Requested …" at bounding box center [534, 477] width 970 height 35
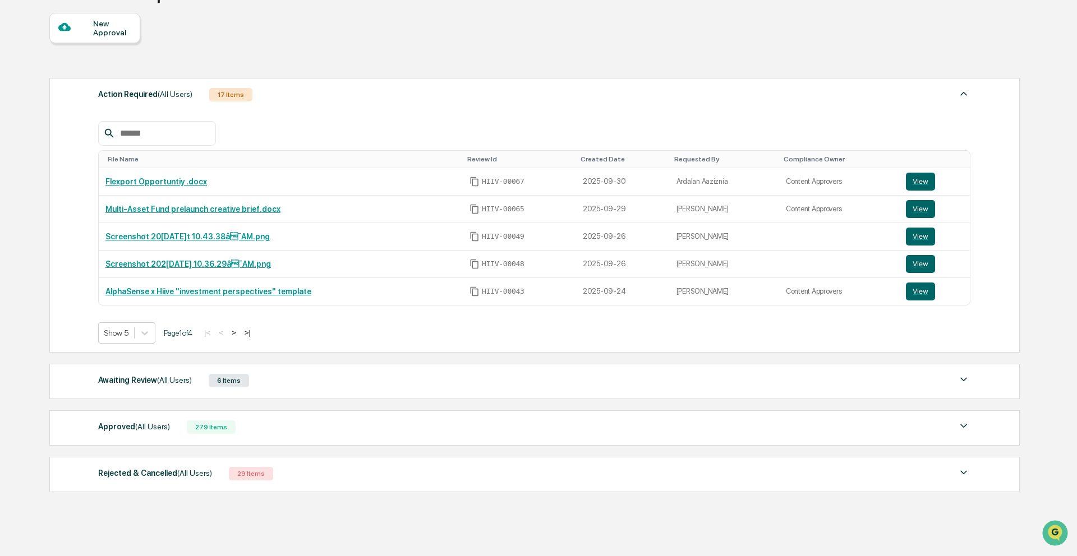
scroll to position [104, 0]
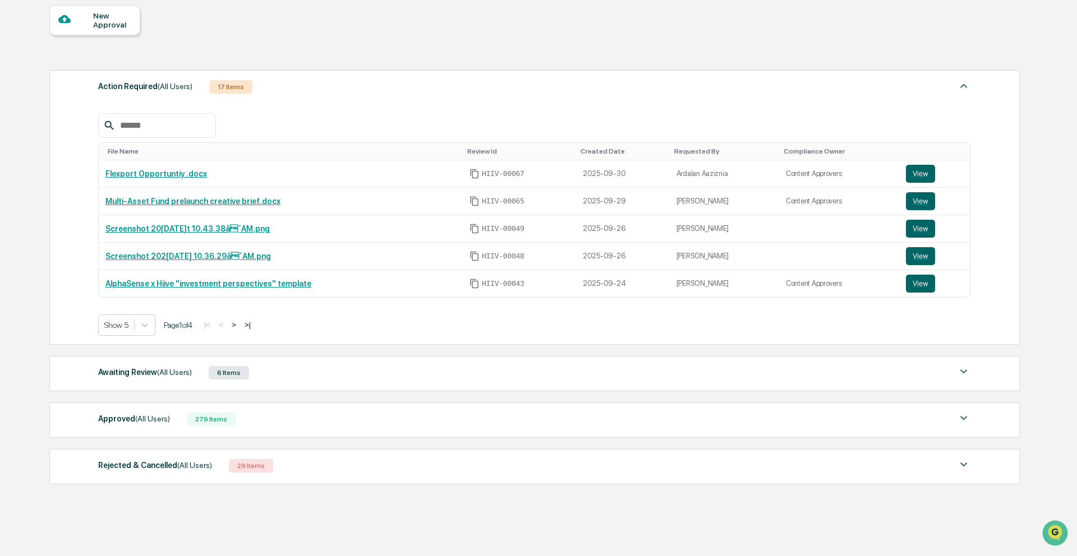
click at [440, 372] on div "Awaiting Review (All Users) 6 Items" at bounding box center [534, 373] width 872 height 16
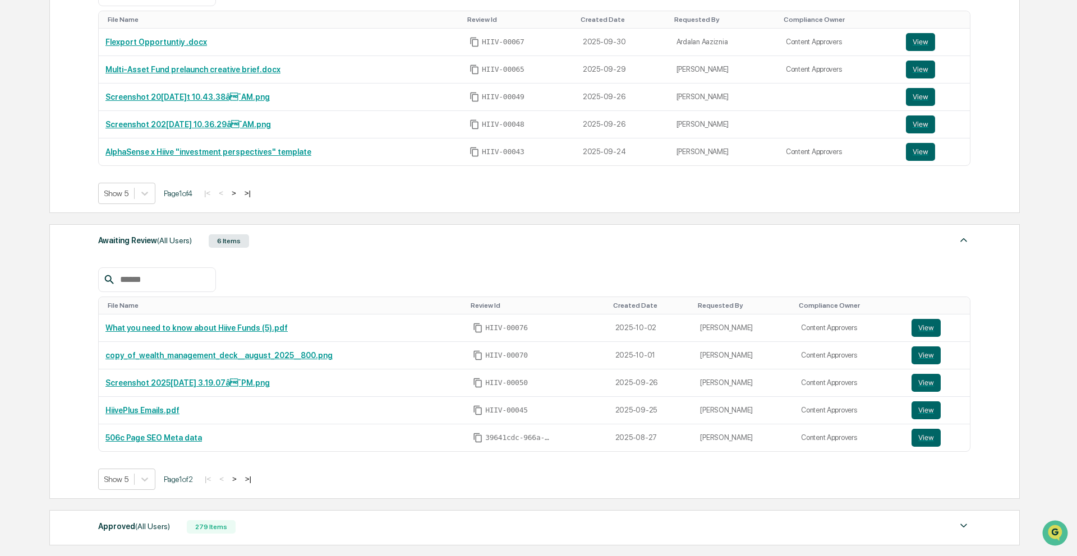
scroll to position [278, 0]
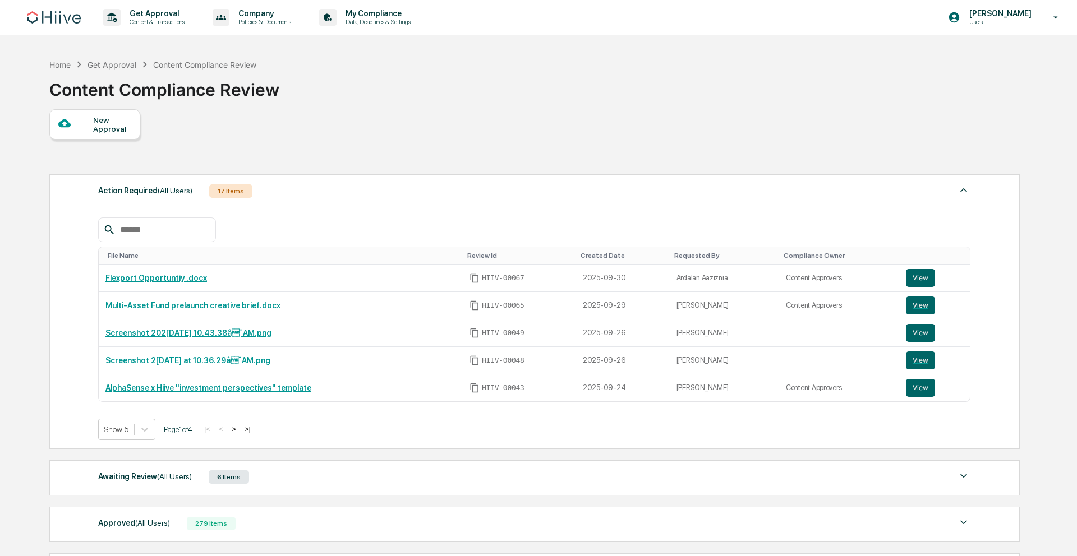
click at [334, 473] on div "Awaiting Review (All Users) 6 Items" at bounding box center [534, 477] width 872 height 16
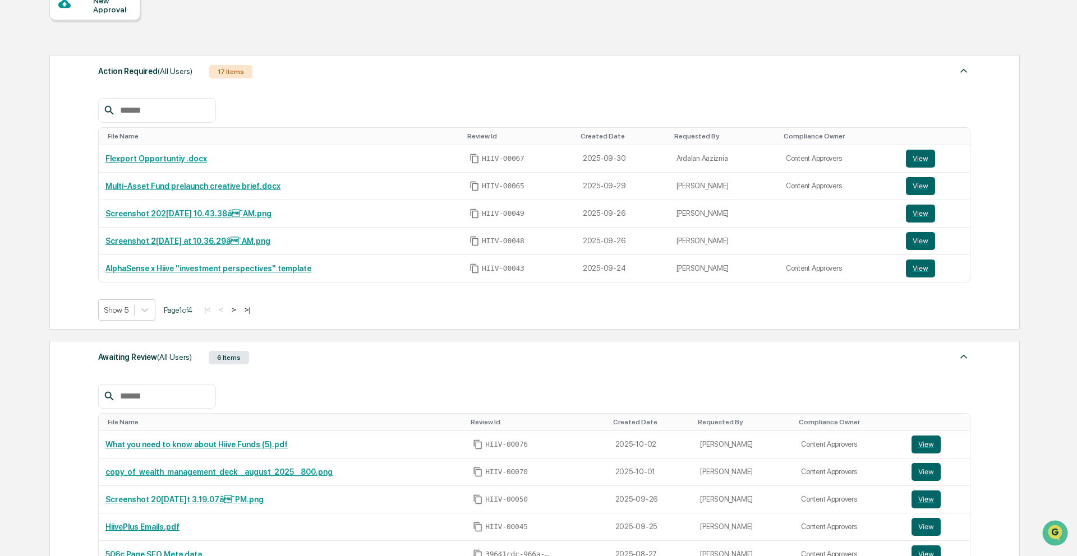
scroll to position [21, 0]
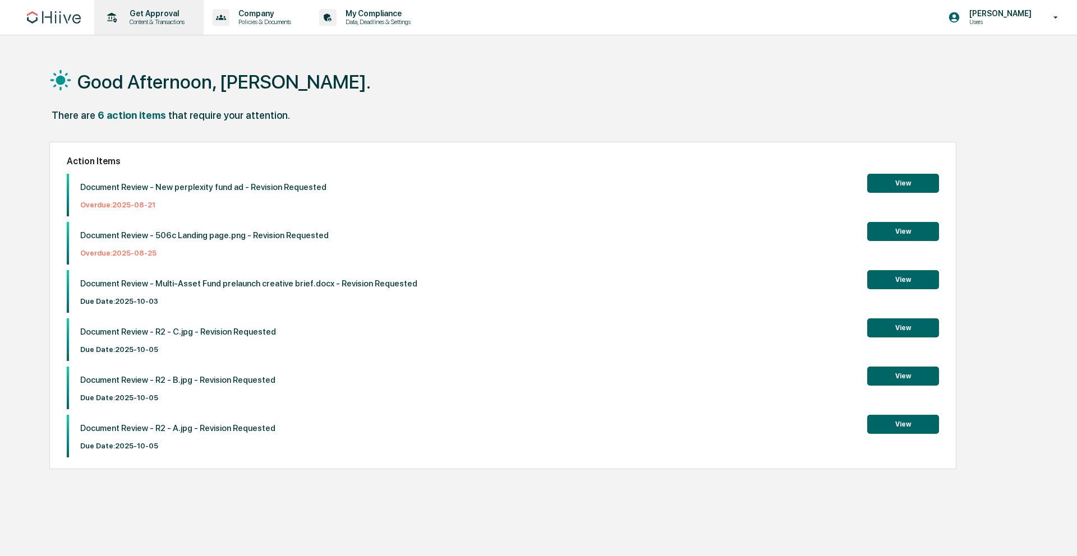
click at [162, 16] on p "Get Approval" at bounding box center [156, 13] width 70 height 9
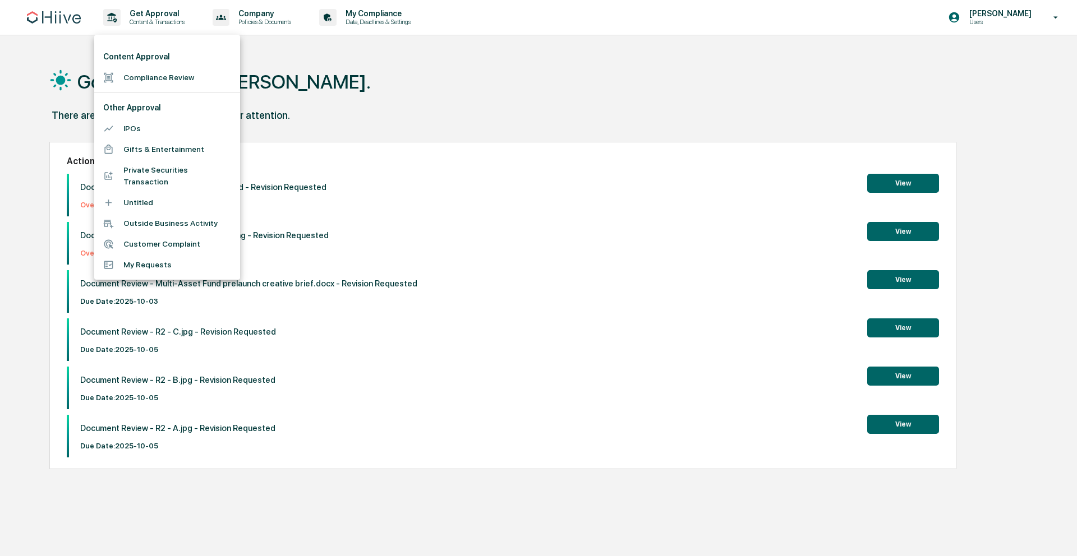
click at [187, 71] on li "Compliance Review" at bounding box center [167, 77] width 146 height 21
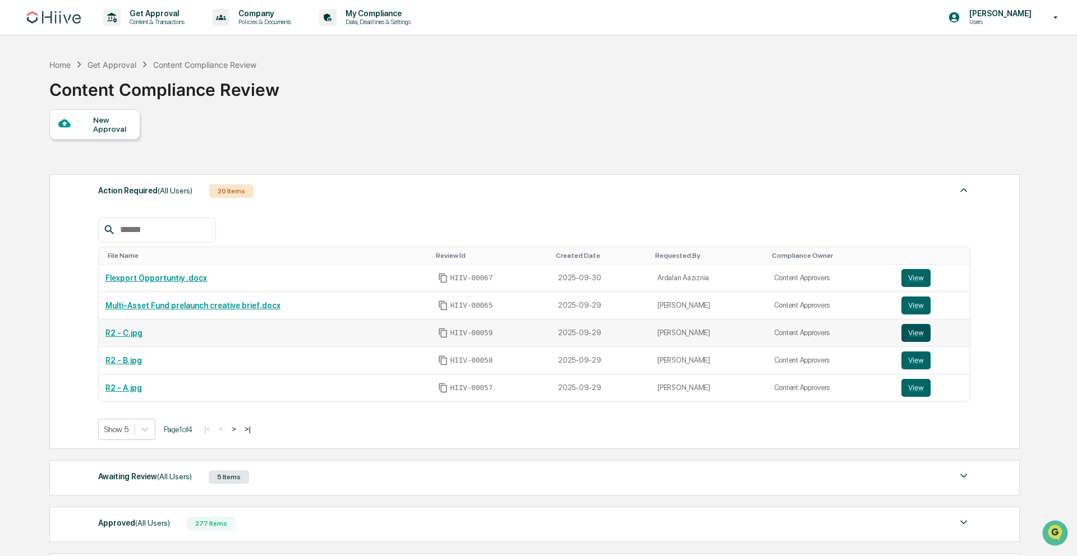
click at [914, 332] on button "View" at bounding box center [915, 333] width 29 height 18
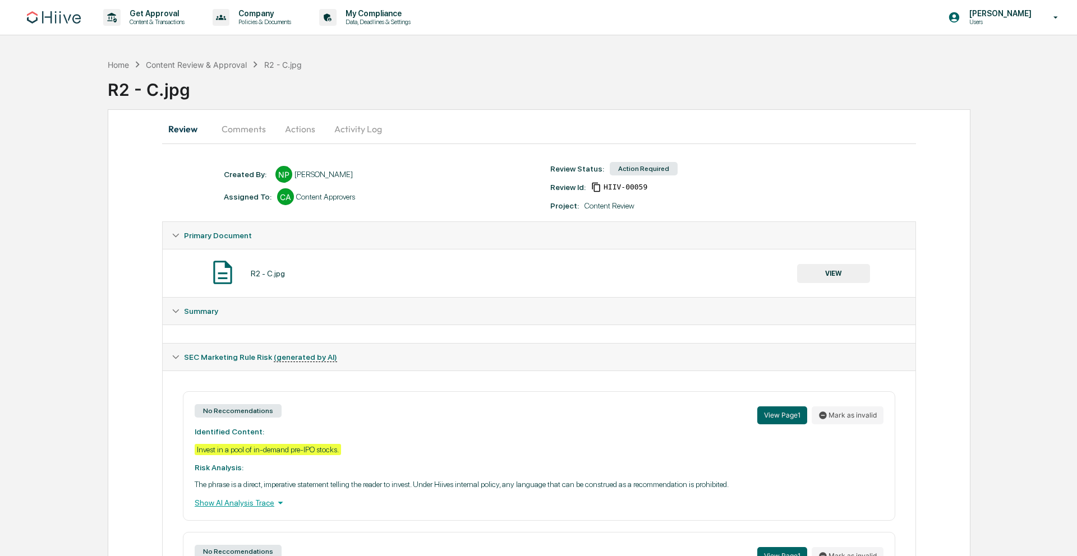
drag, startPoint x: 285, startPoint y: 116, endPoint x: 292, endPoint y: 125, distance: 10.4
click at [287, 117] on button "Actions" at bounding box center [300, 129] width 50 height 27
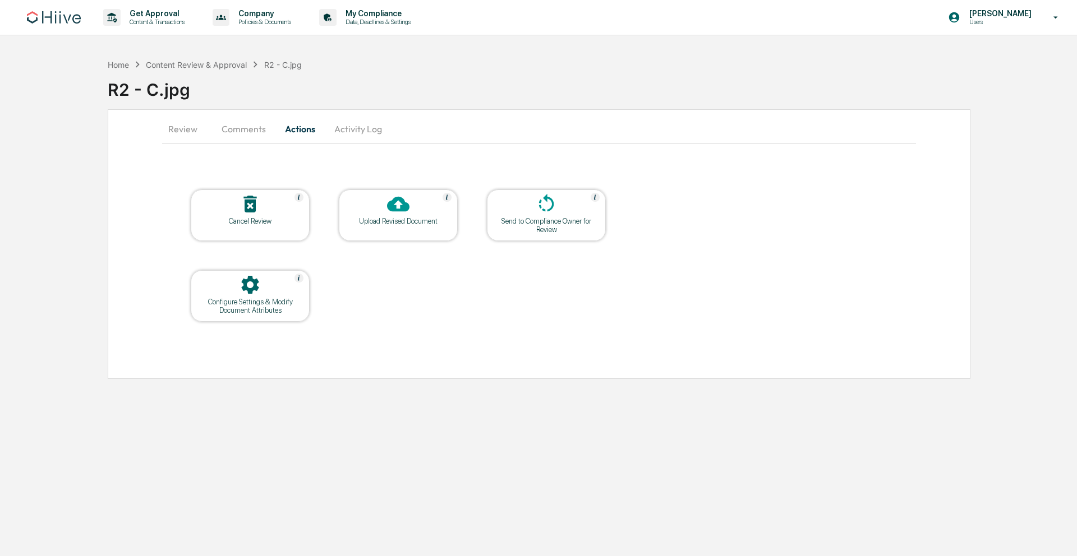
click at [237, 119] on button "Comments" at bounding box center [244, 129] width 62 height 27
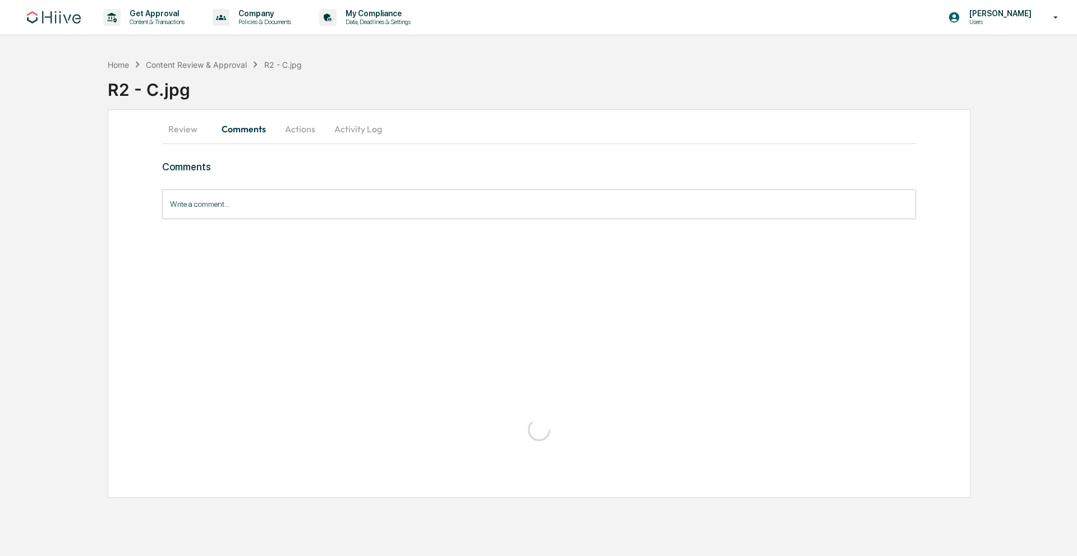
click at [358, 126] on button "Activity Log" at bounding box center [358, 129] width 66 height 27
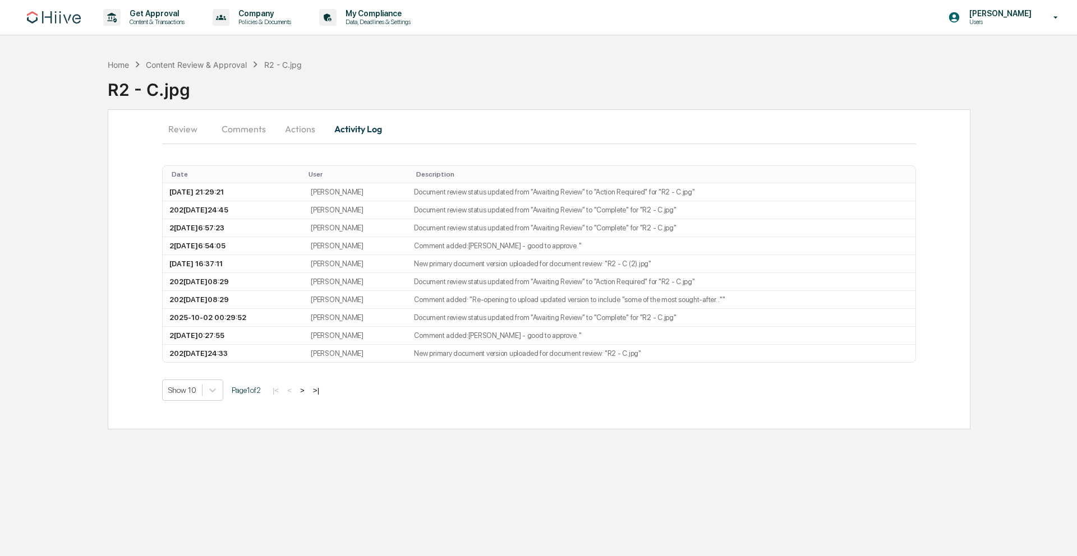
drag, startPoint x: 288, startPoint y: 127, endPoint x: 359, endPoint y: 159, distance: 77.6
click at [289, 127] on button "Actions" at bounding box center [300, 129] width 50 height 27
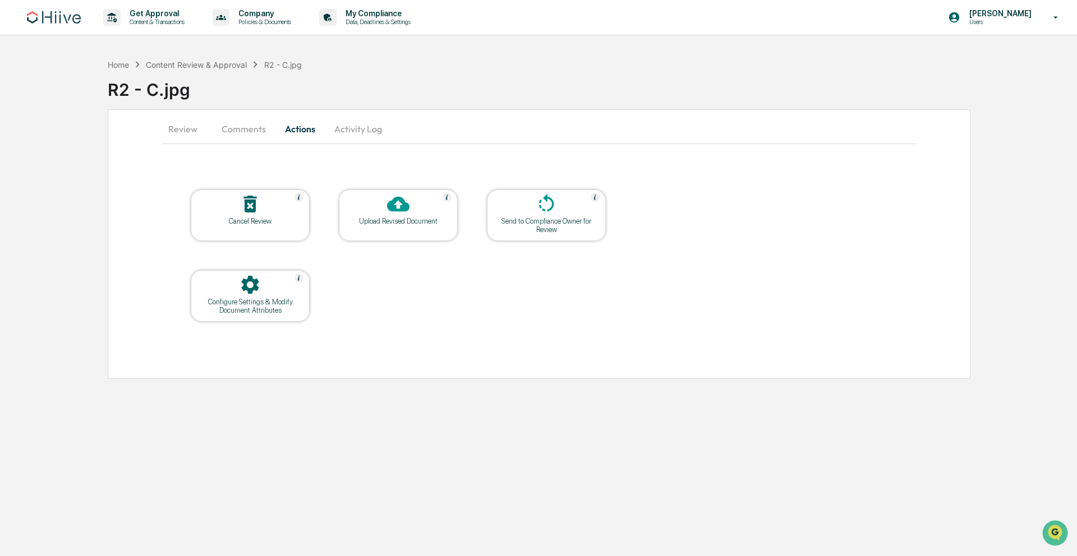
drag, startPoint x: 352, startPoint y: 137, endPoint x: 290, endPoint y: 132, distance: 61.9
click at [352, 137] on button "Activity Log" at bounding box center [358, 129] width 66 height 27
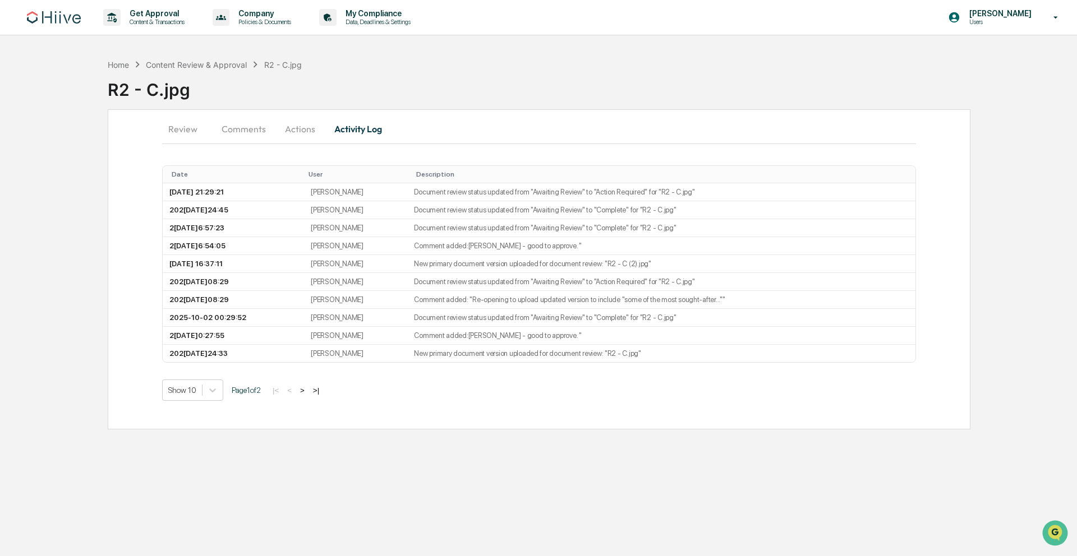
click at [238, 128] on button "Comments" at bounding box center [244, 129] width 62 height 27
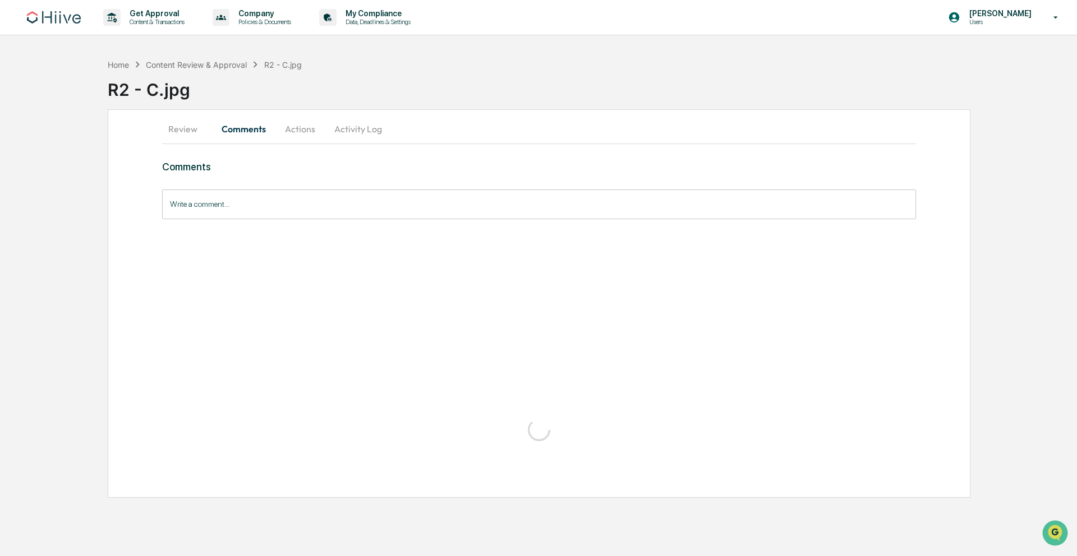
click at [164, 126] on button "Review" at bounding box center [187, 129] width 50 height 27
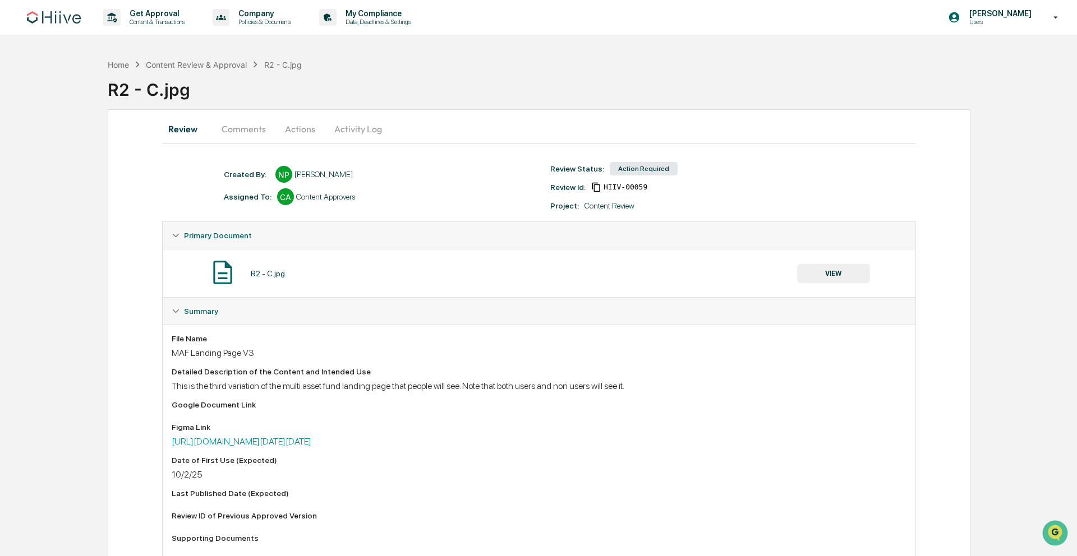
click at [836, 273] on button "VIEW" at bounding box center [833, 273] width 73 height 19
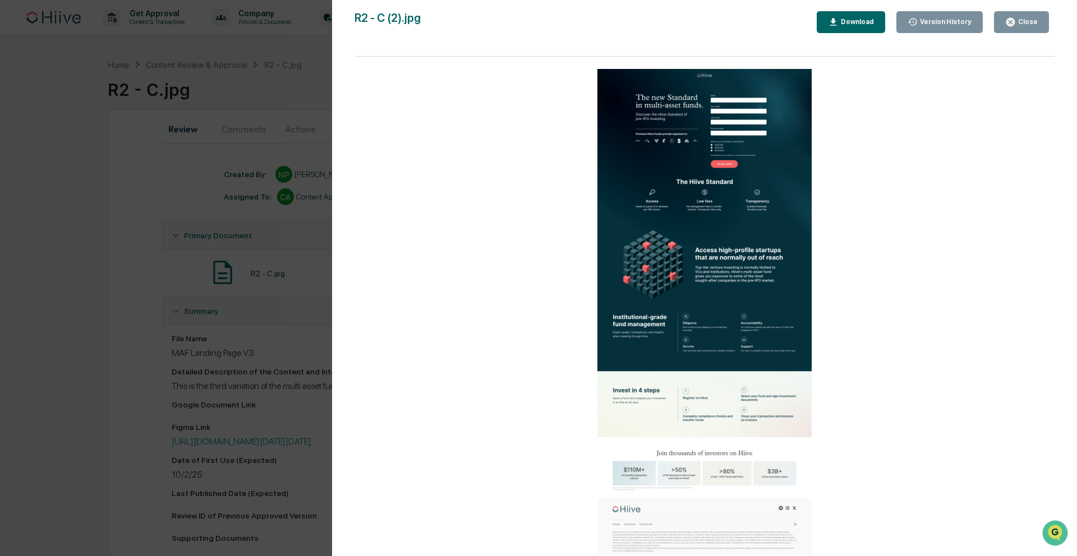
drag, startPoint x: 199, startPoint y: 180, endPoint x: 1037, endPoint y: 19, distance: 853.9
click at [198, 180] on div "Version History 10/02/2025, 04:37 PM Nathan Pitzer 10/02/2025, 12:24 AM Nathan …" at bounding box center [538, 278] width 1077 height 556
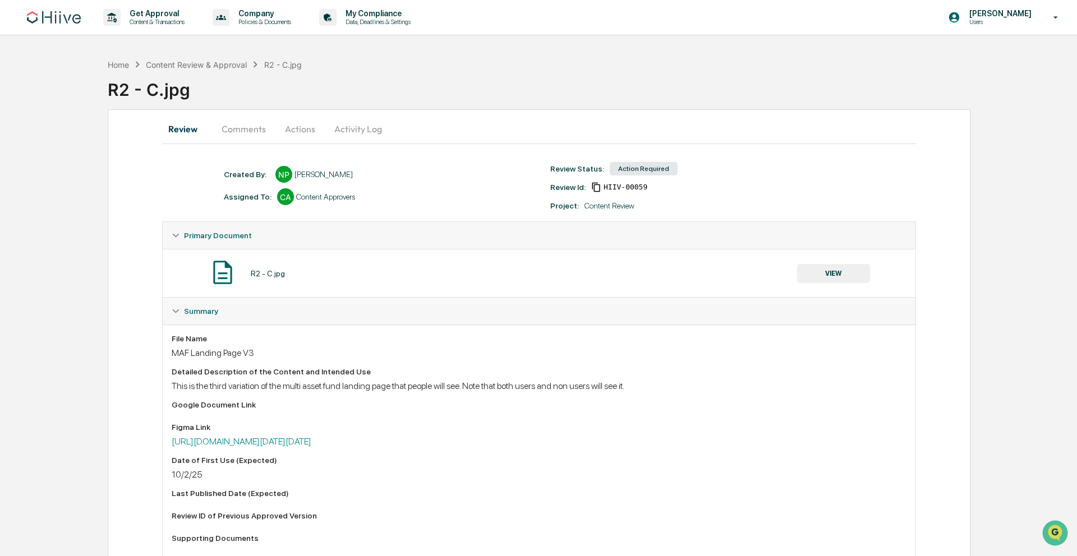
click at [352, 125] on button "Activity Log" at bounding box center [358, 129] width 66 height 27
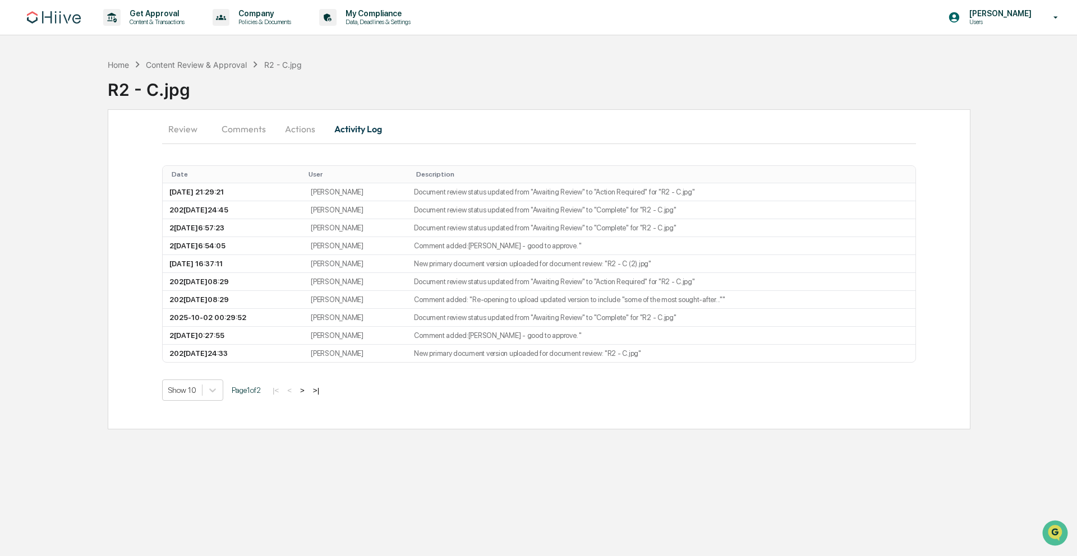
click at [302, 127] on button "Actions" at bounding box center [300, 129] width 50 height 27
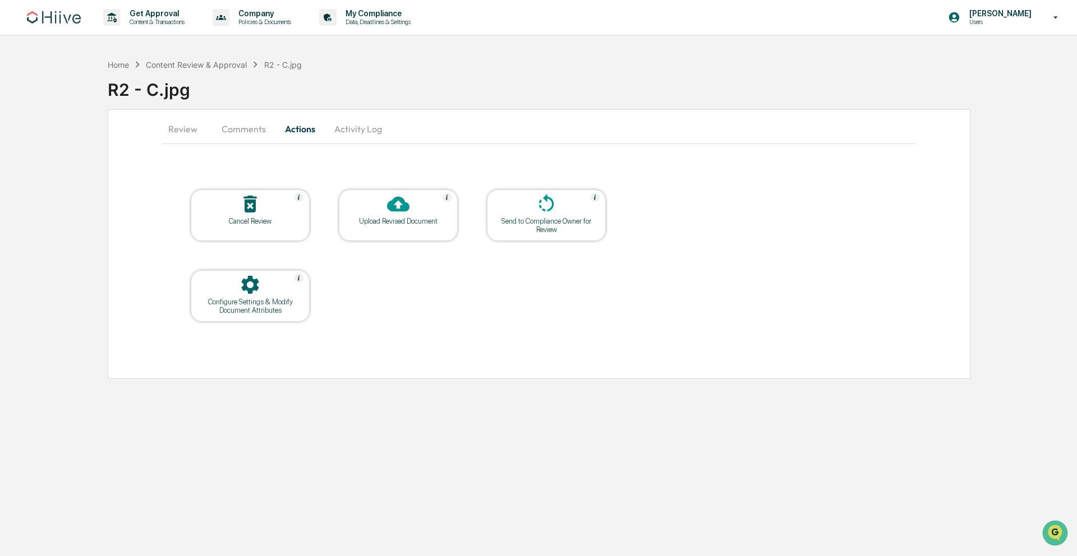
click at [384, 217] on div "Upload Revised Document" at bounding box center [398, 221] width 101 height 8
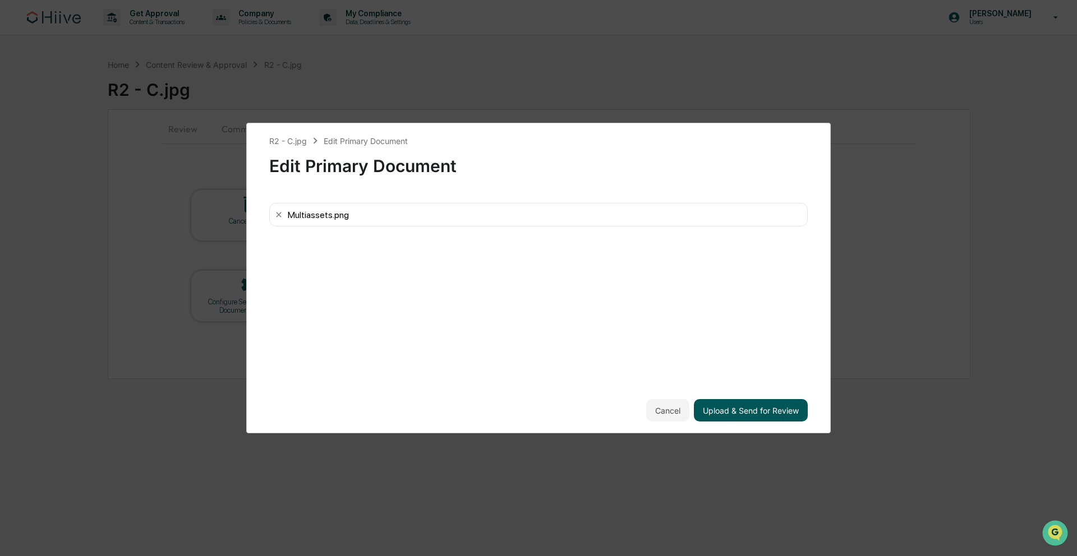
click at [767, 415] on button "Upload & Send for Review" at bounding box center [751, 410] width 114 height 22
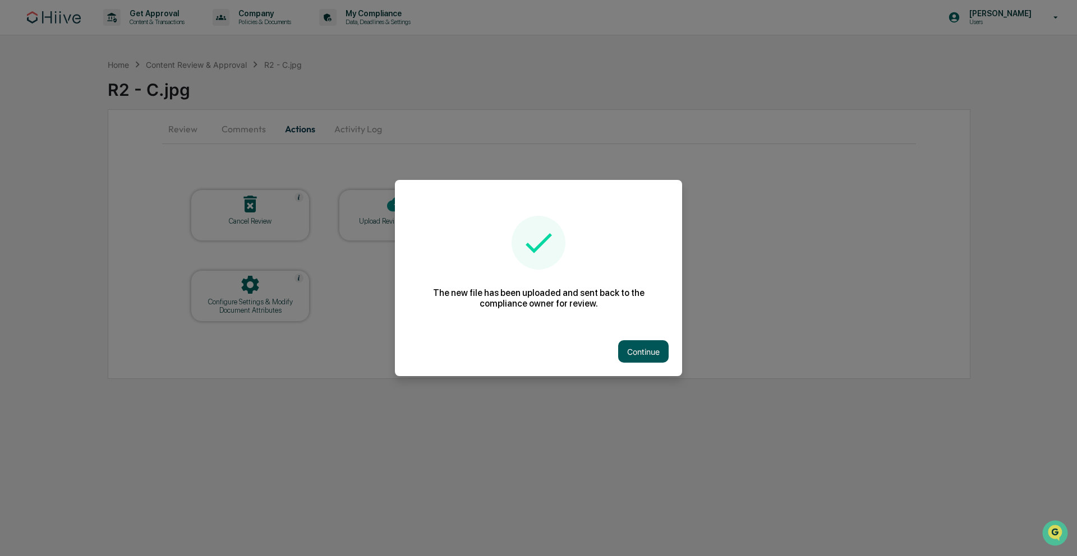
click at [644, 348] on button "Continue" at bounding box center [643, 351] width 50 height 22
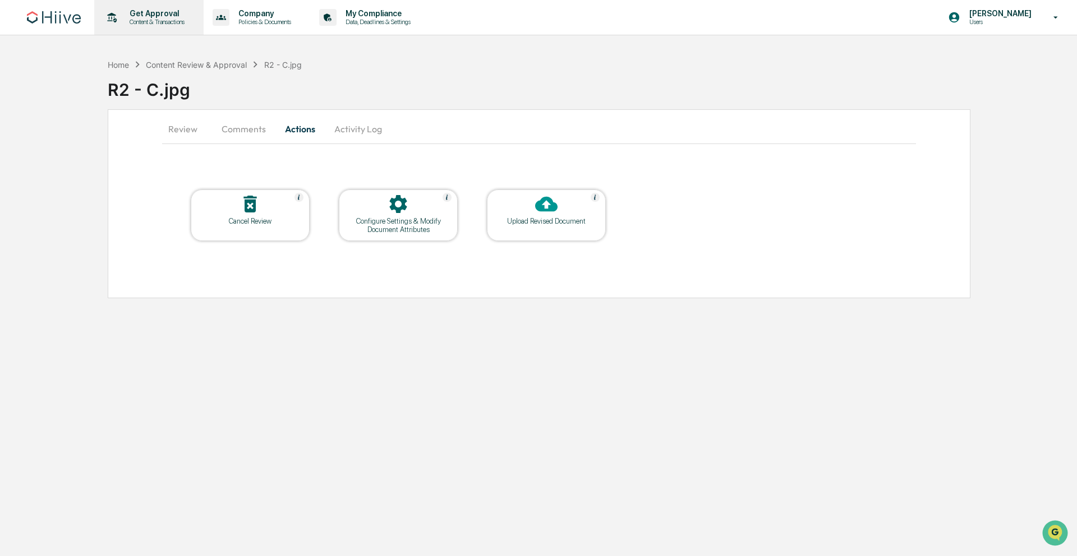
click at [174, 11] on p "Get Approval" at bounding box center [156, 13] width 70 height 9
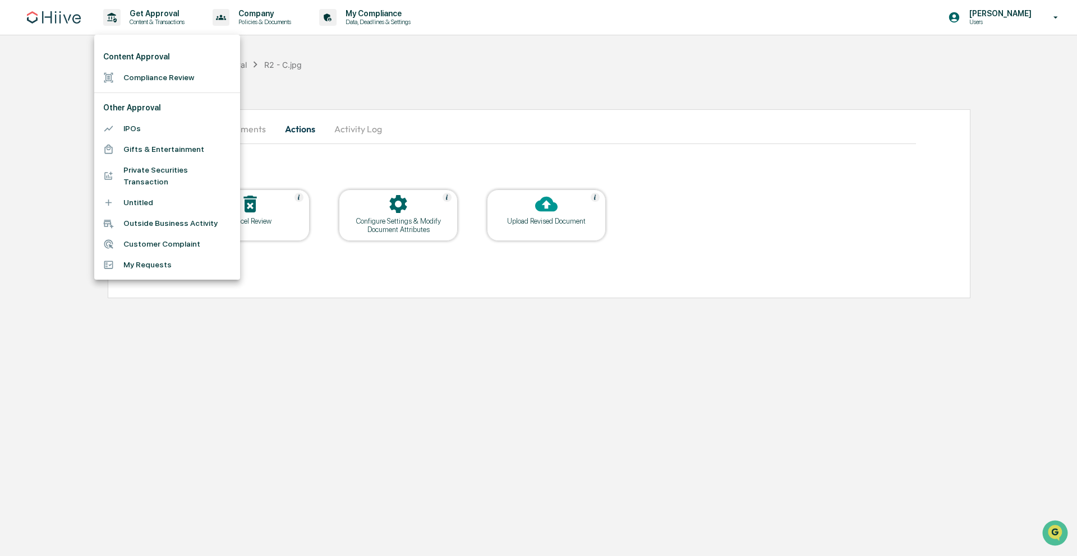
click at [151, 77] on li "Compliance Review" at bounding box center [167, 77] width 146 height 21
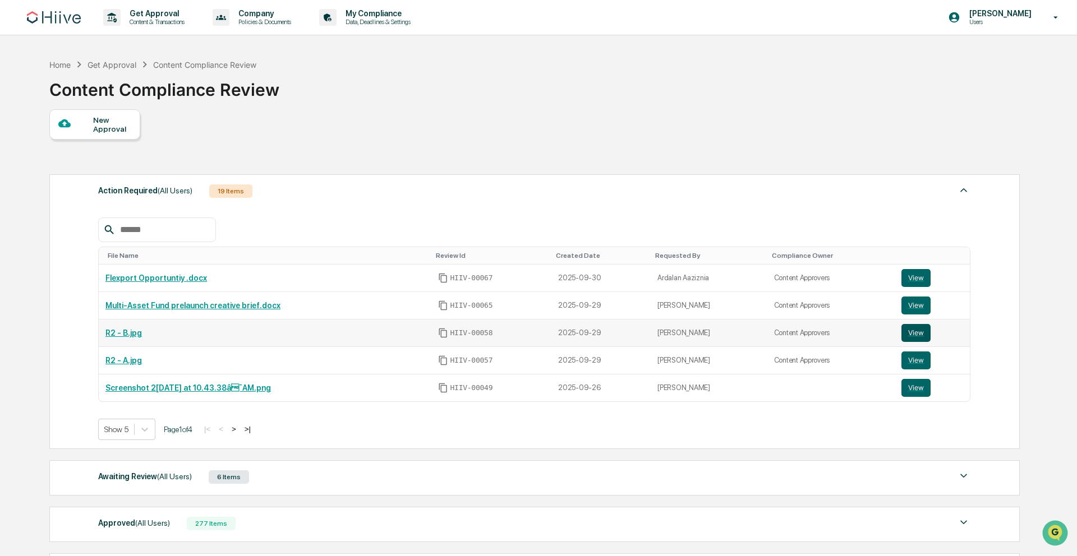
click at [913, 334] on button "View" at bounding box center [915, 333] width 29 height 18
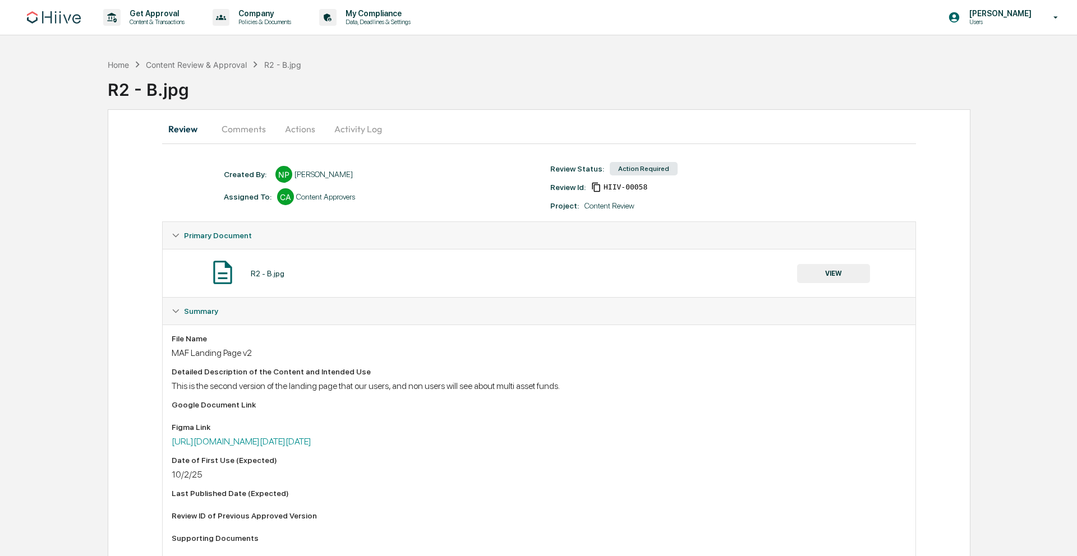
click at [312, 130] on button "Actions" at bounding box center [300, 129] width 50 height 27
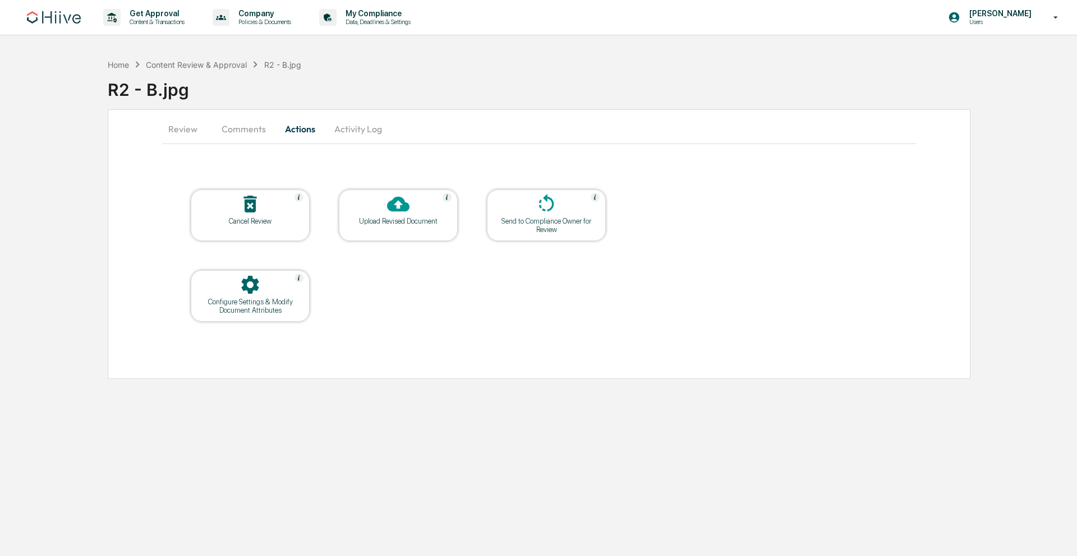
drag, startPoint x: 376, startPoint y: 135, endPoint x: 365, endPoint y: 135, distance: 11.2
click at [376, 135] on button "Activity Log" at bounding box center [358, 129] width 66 height 27
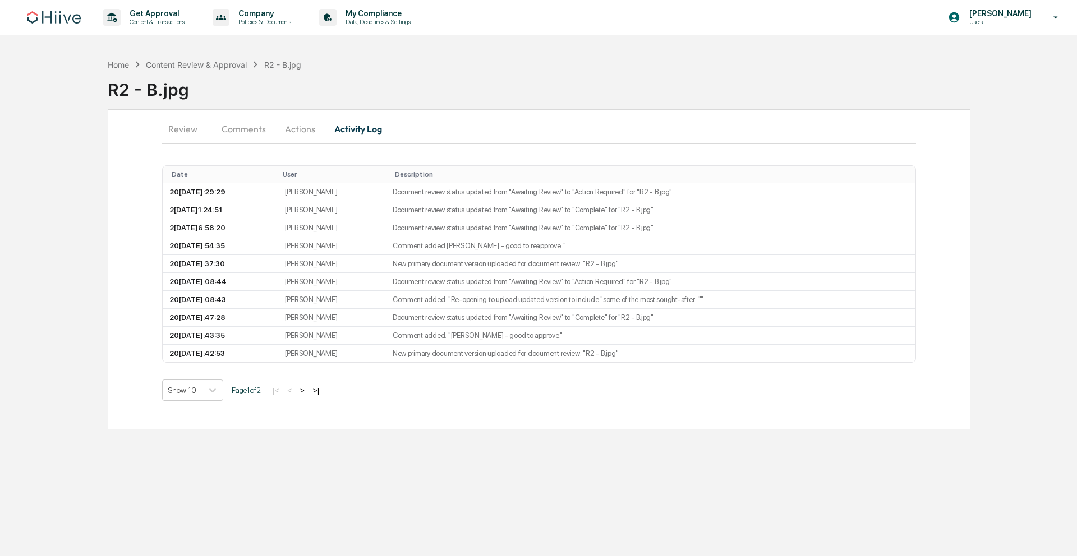
click at [243, 132] on button "Comments" at bounding box center [244, 129] width 62 height 27
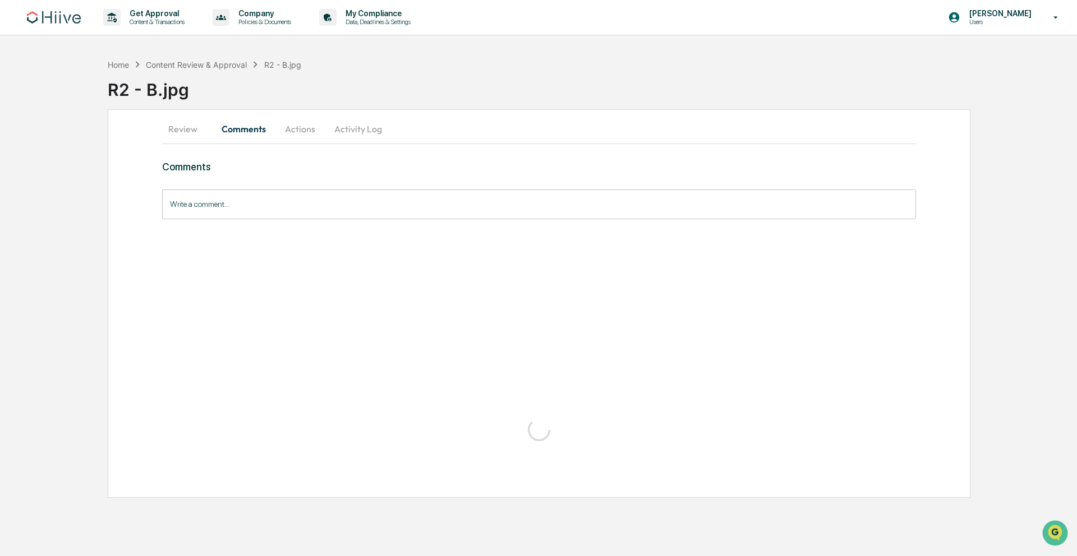
click at [178, 128] on button "Review" at bounding box center [187, 129] width 50 height 27
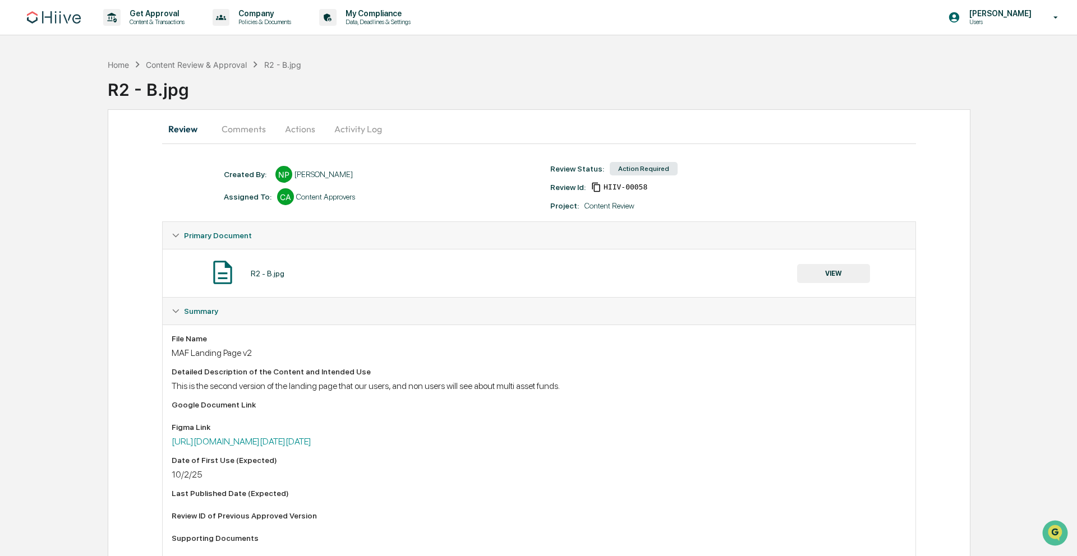
click at [836, 271] on button "VIEW" at bounding box center [833, 273] width 73 height 19
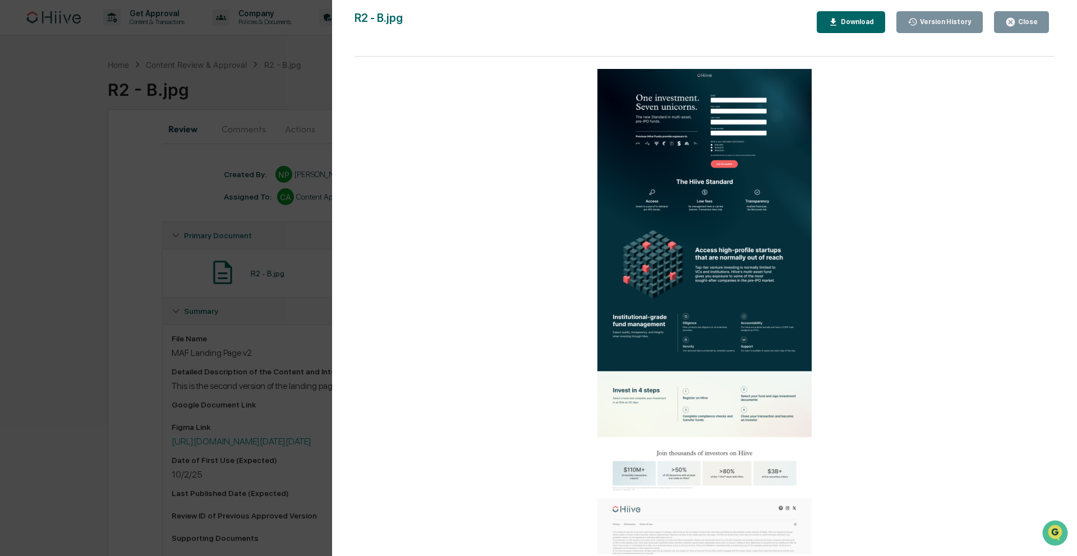
click at [1027, 19] on div "Close" at bounding box center [1027, 22] width 22 height 8
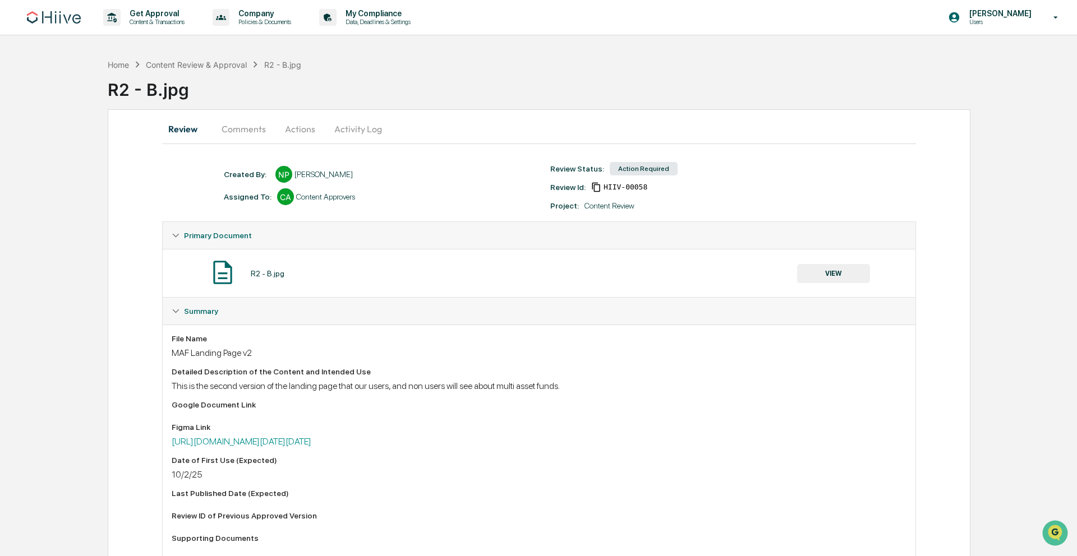
click at [241, 132] on button "Comments" at bounding box center [244, 129] width 62 height 27
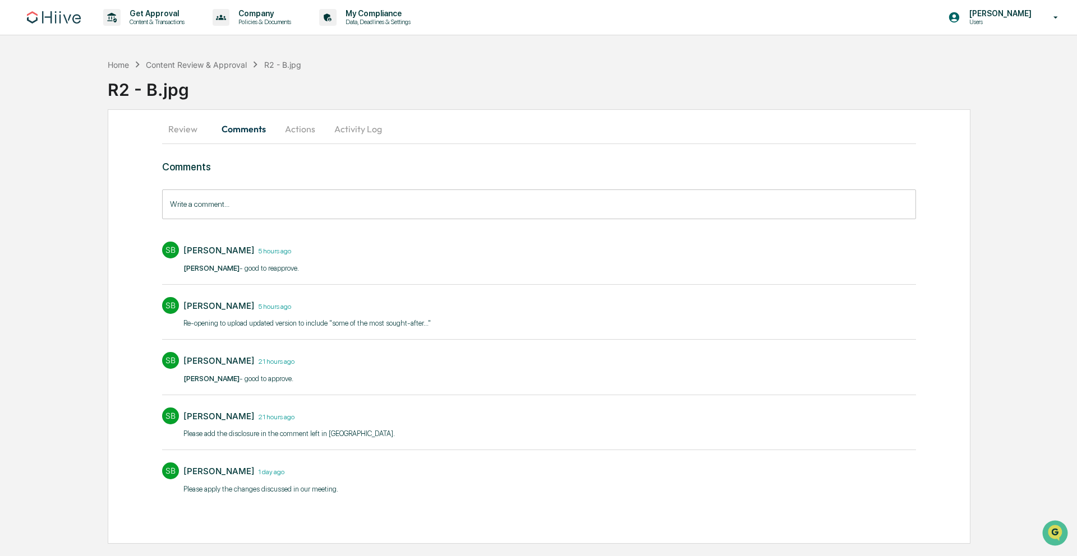
click at [293, 126] on button "Actions" at bounding box center [300, 129] width 50 height 27
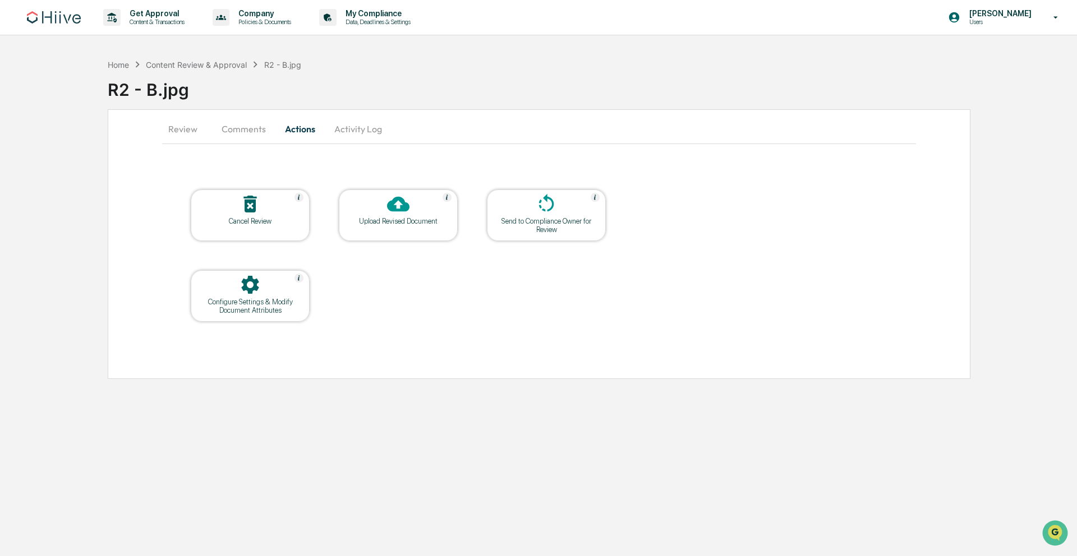
click at [399, 208] on icon at bounding box center [398, 204] width 22 height 22
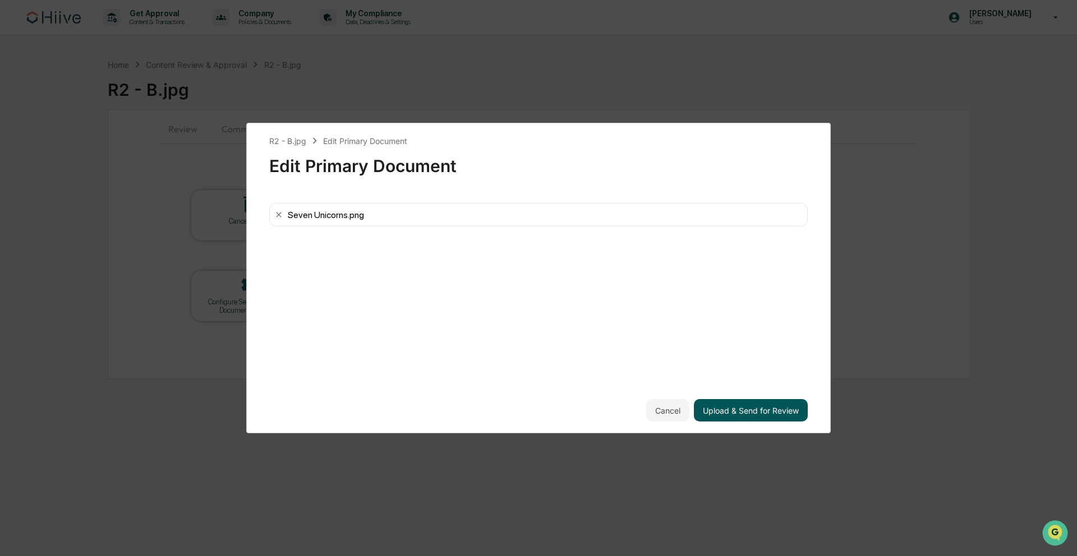
click at [745, 412] on button "Upload & Send for Review" at bounding box center [751, 410] width 114 height 22
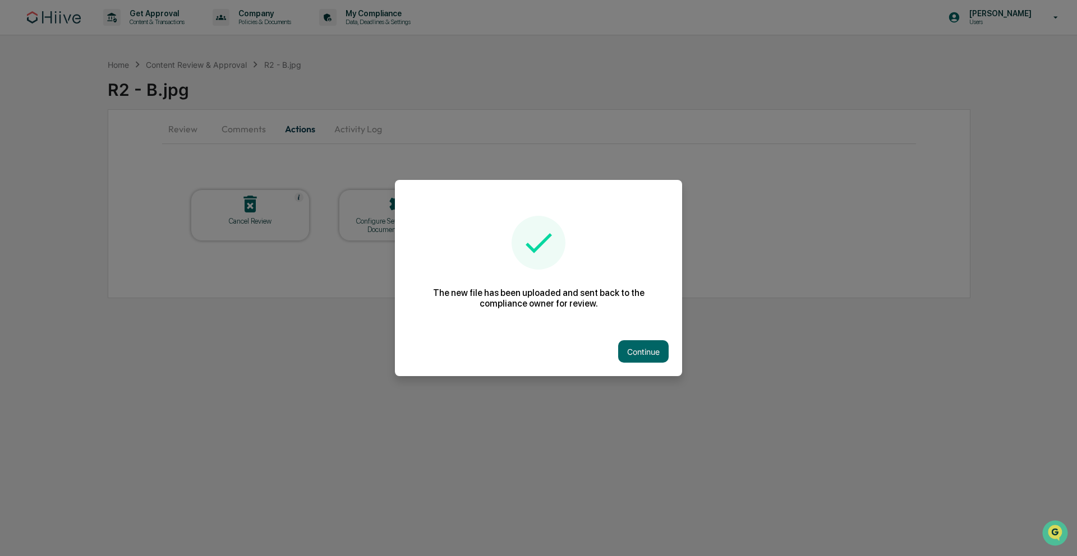
click at [654, 353] on button "Continue" at bounding box center [643, 351] width 50 height 22
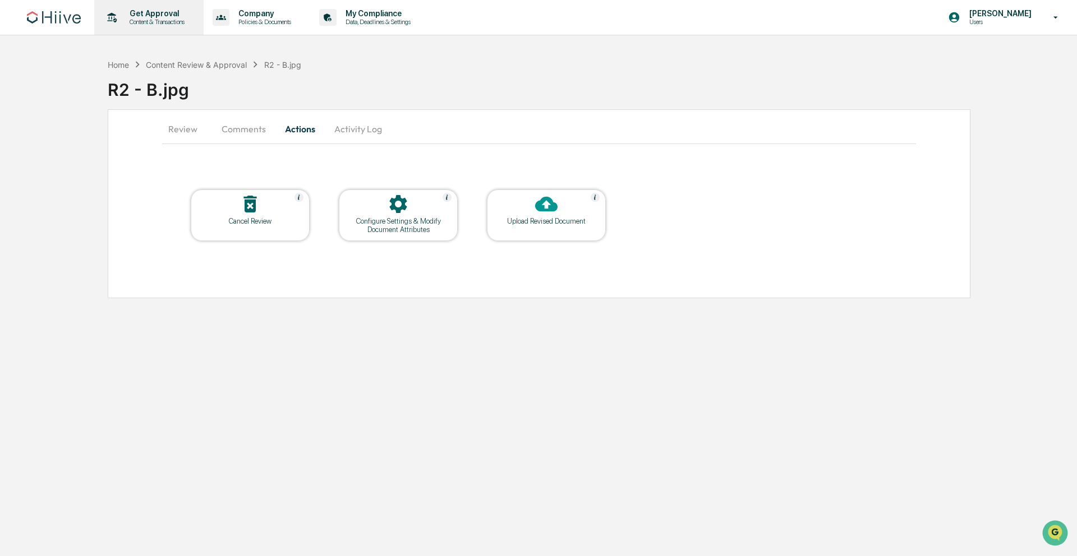
click at [152, 10] on p "Get Approval" at bounding box center [156, 13] width 70 height 9
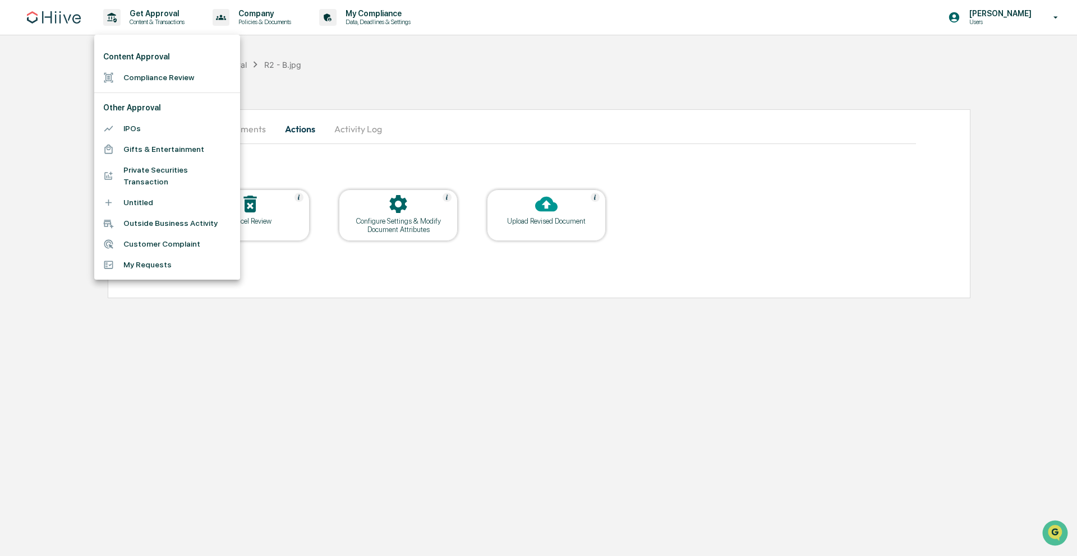
click at [155, 73] on li "Compliance Review" at bounding box center [167, 77] width 146 height 21
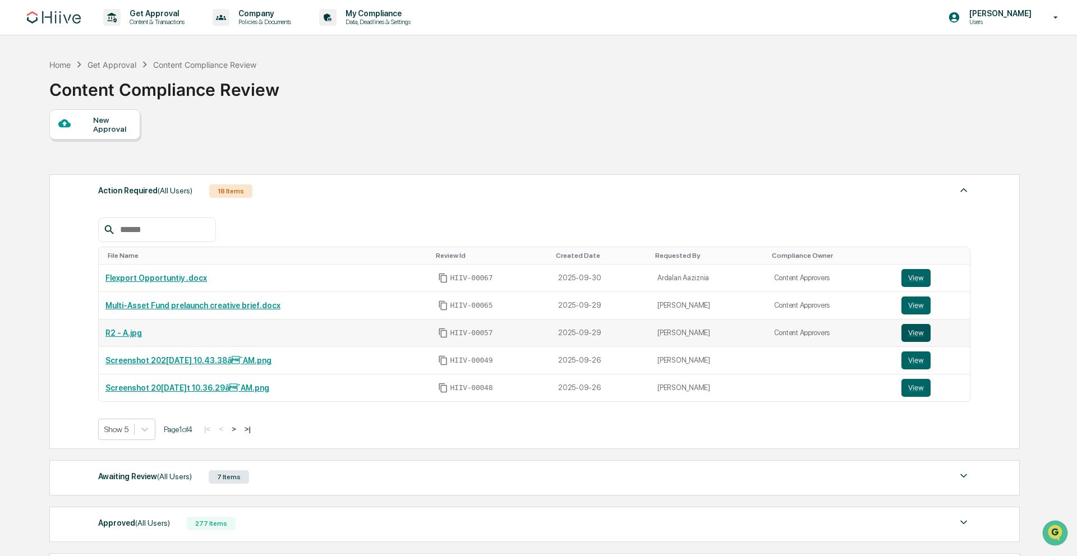
click at [921, 336] on button "View" at bounding box center [915, 333] width 29 height 18
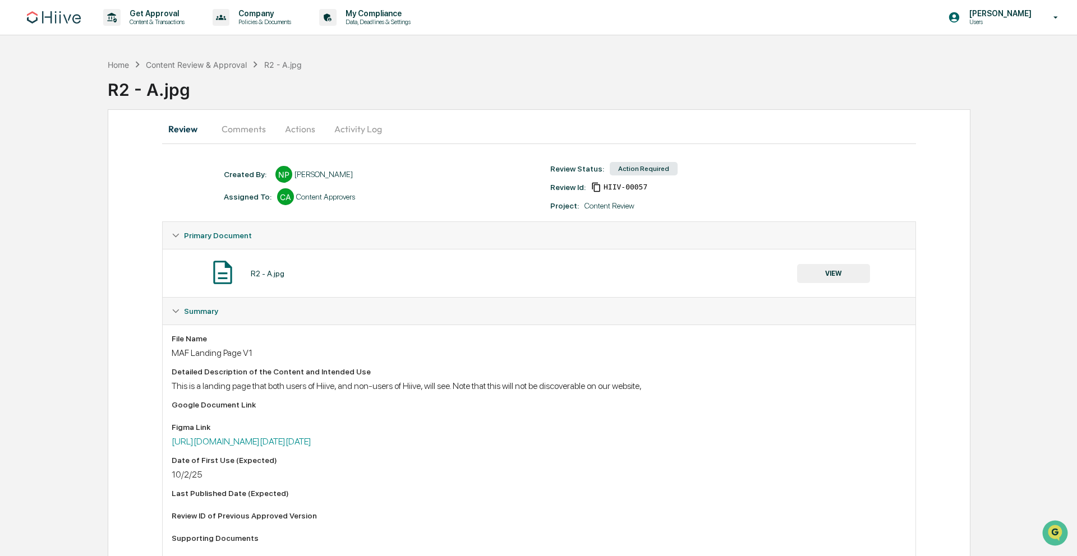
drag, startPoint x: 255, startPoint y: 125, endPoint x: 252, endPoint y: 131, distance: 6.6
click at [256, 128] on button "Comments" at bounding box center [244, 129] width 62 height 27
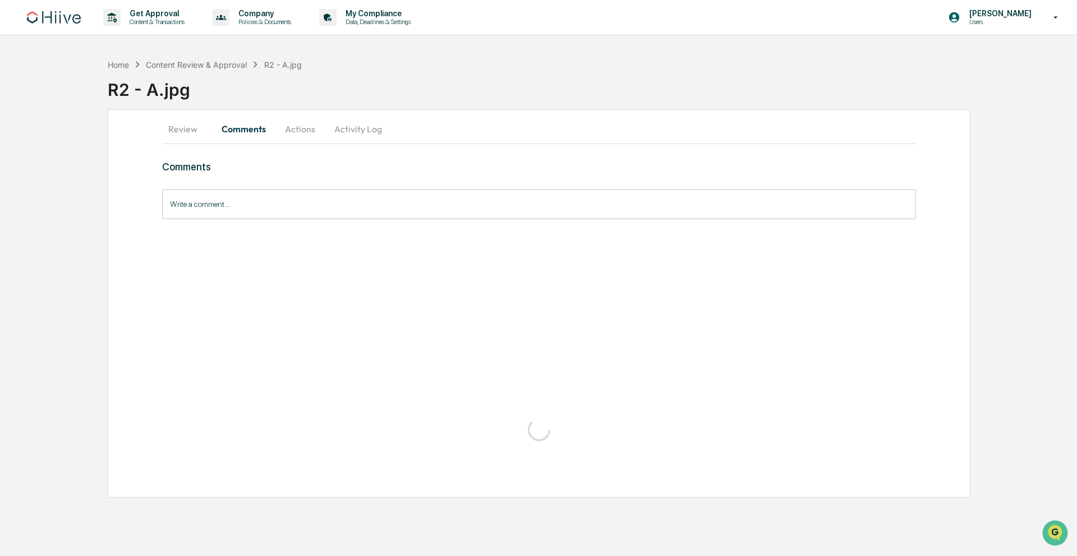
click at [252, 131] on button "Comments" at bounding box center [244, 129] width 62 height 27
click at [309, 135] on button "Actions" at bounding box center [300, 129] width 50 height 27
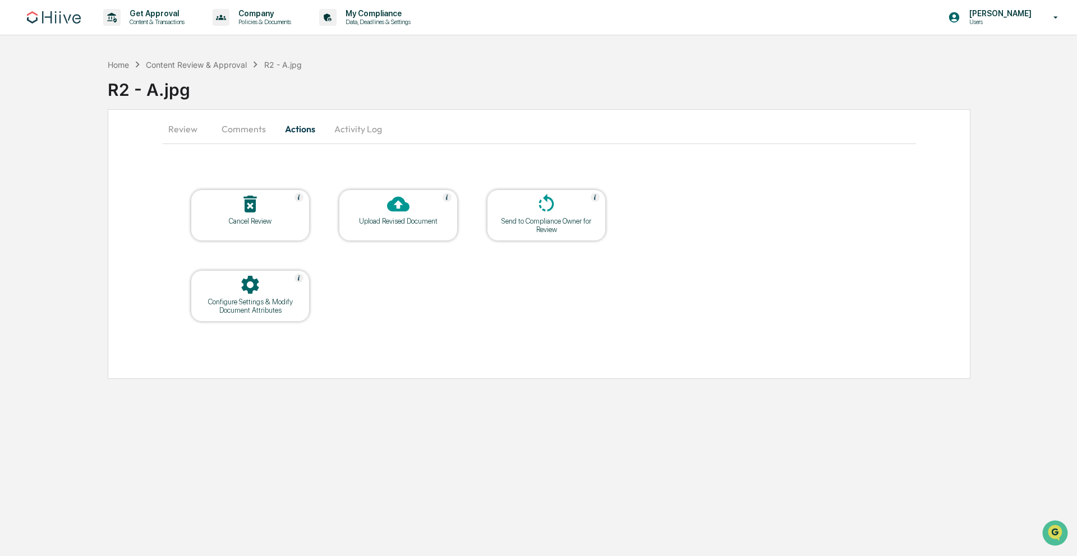
click at [338, 131] on button "Activity Log" at bounding box center [358, 129] width 66 height 27
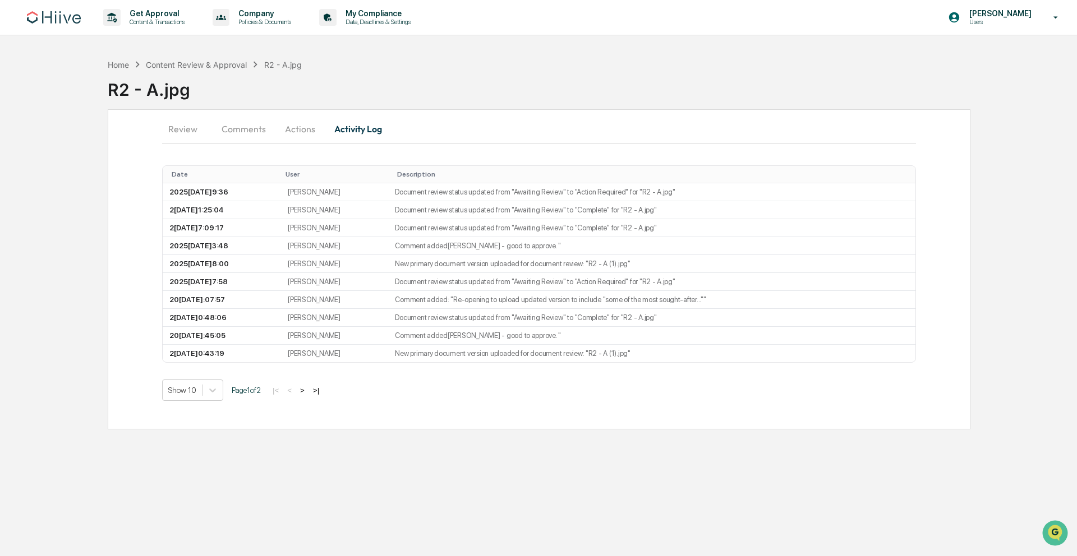
click at [288, 128] on button "Actions" at bounding box center [300, 129] width 50 height 27
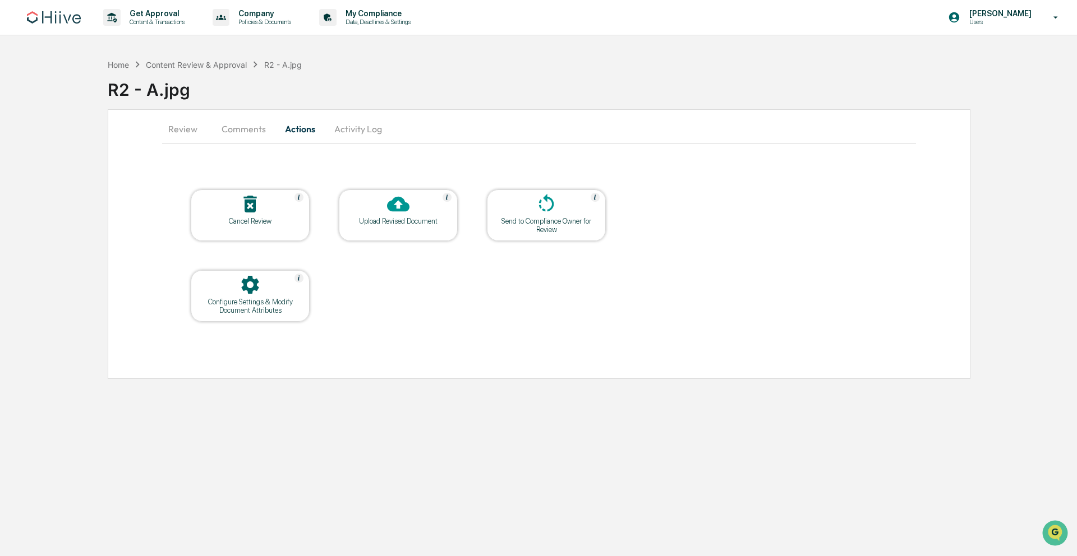
drag, startPoint x: 234, startPoint y: 116, endPoint x: 238, endPoint y: 121, distance: 6.4
click at [237, 119] on button "Comments" at bounding box center [244, 129] width 62 height 27
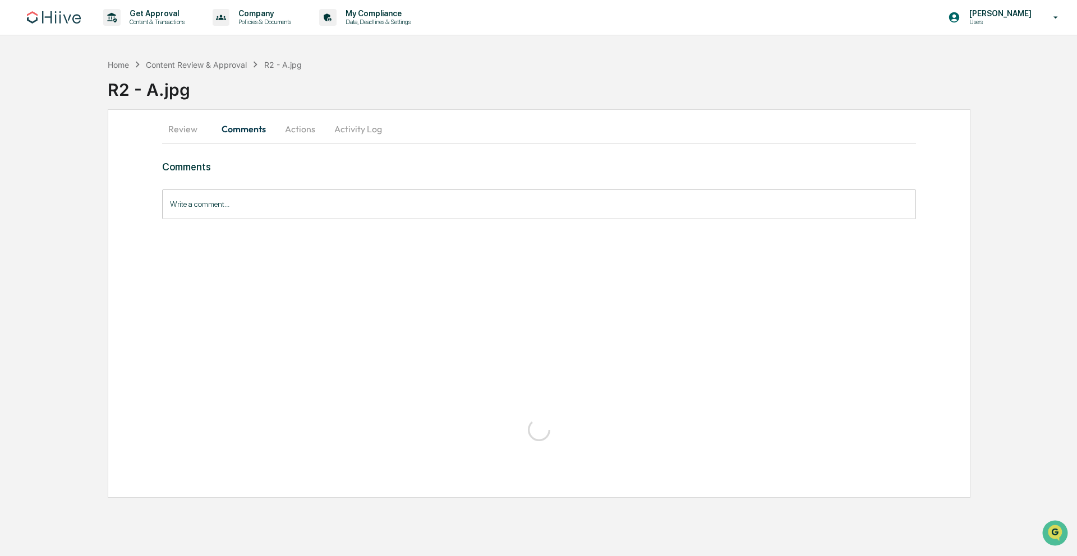
drag, startPoint x: 237, startPoint y: 126, endPoint x: 215, endPoint y: 121, distance: 22.9
click at [237, 126] on button "Comments" at bounding box center [244, 129] width 62 height 27
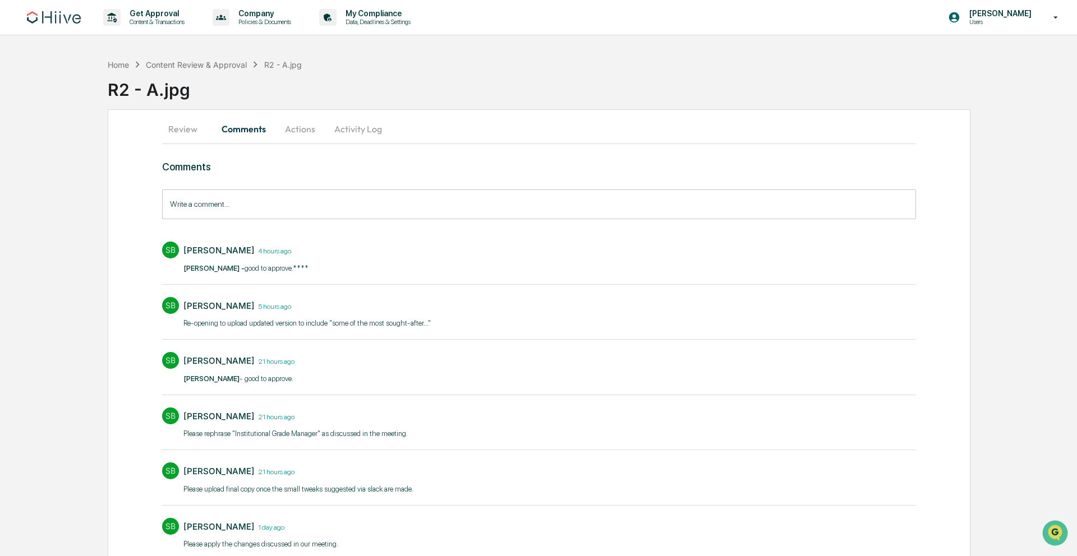
drag, startPoint x: 181, startPoint y: 123, endPoint x: 192, endPoint y: 122, distance: 11.2
click at [181, 123] on button "Review" at bounding box center [187, 129] width 50 height 27
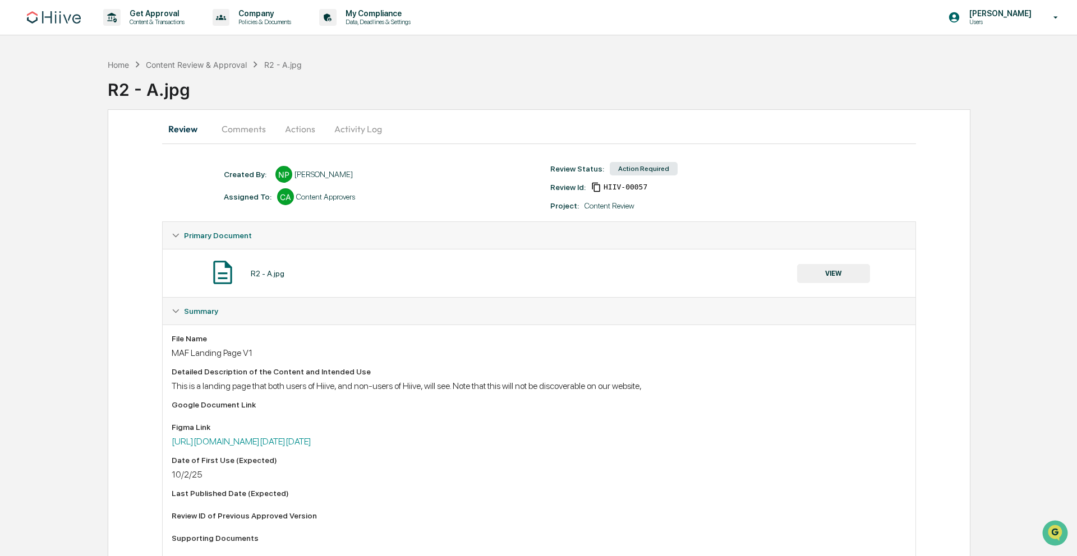
click at [842, 269] on button "VIEW" at bounding box center [833, 273] width 73 height 19
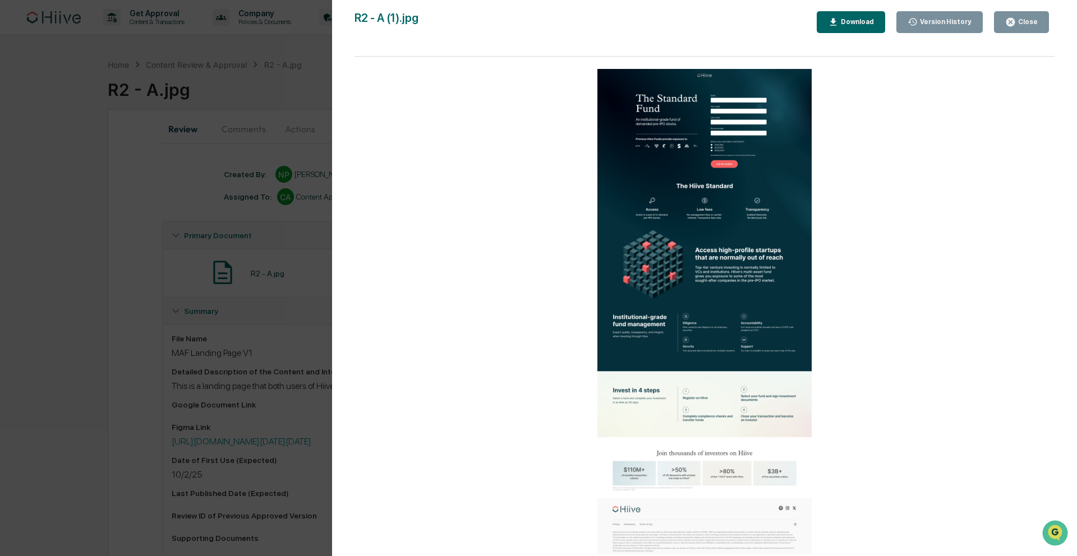
click at [1033, 23] on div "Close" at bounding box center [1027, 22] width 22 height 8
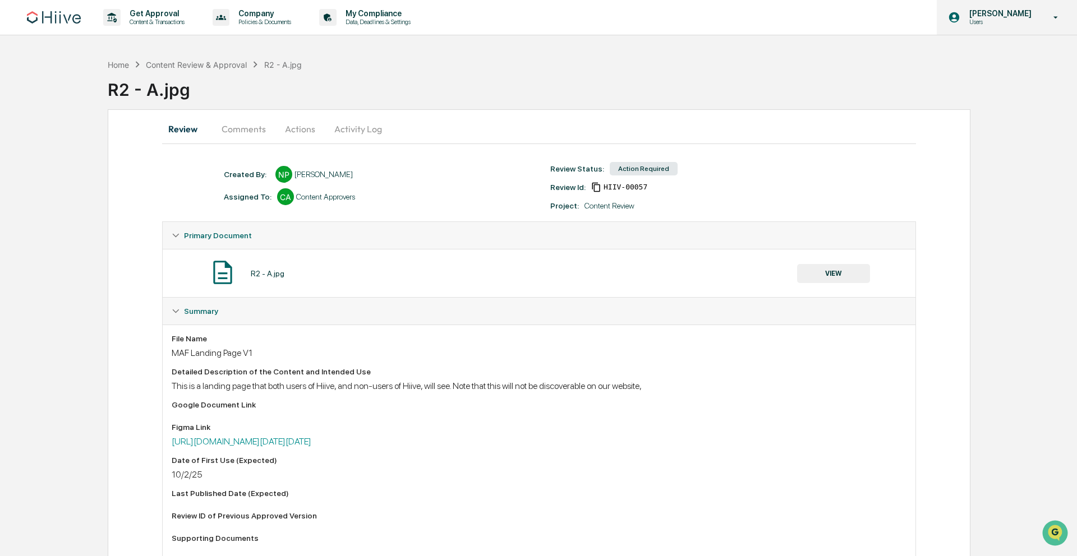
click at [1033, 22] on p "Users" at bounding box center [998, 22] width 77 height 8
drag, startPoint x: 231, startPoint y: 127, endPoint x: 293, endPoint y: 131, distance: 62.4
click at [231, 127] on div at bounding box center [538, 278] width 1077 height 556
click at [238, 129] on div at bounding box center [538, 278] width 1077 height 556
click at [294, 127] on div at bounding box center [538, 278] width 1077 height 556
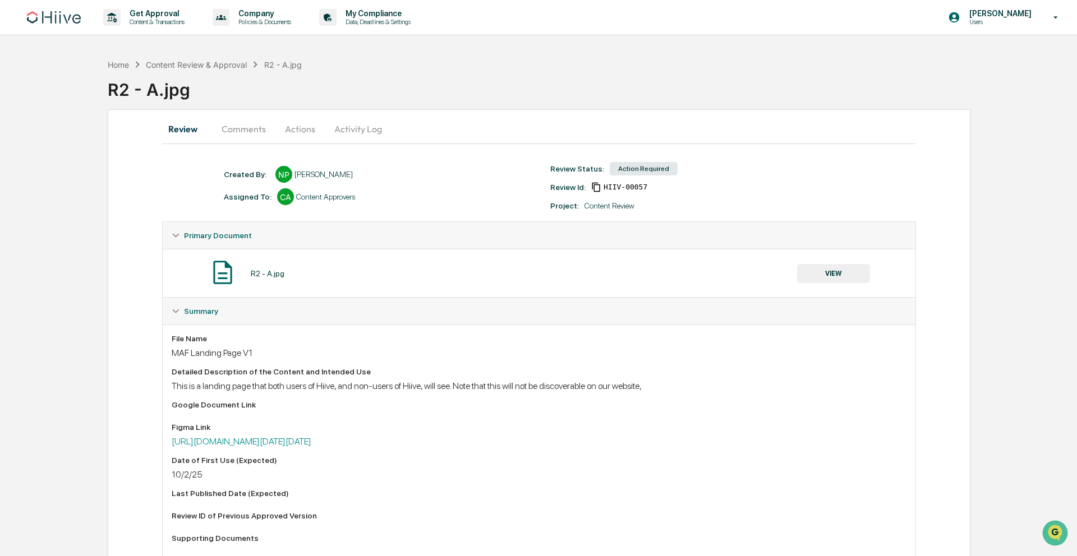
drag, startPoint x: 294, startPoint y: 127, endPoint x: 574, endPoint y: 95, distance: 281.7
click at [308, 124] on body "Get Approval Content & Transactions Company Policies & Documents My Compliance …" at bounding box center [538, 400] width 1077 height 801
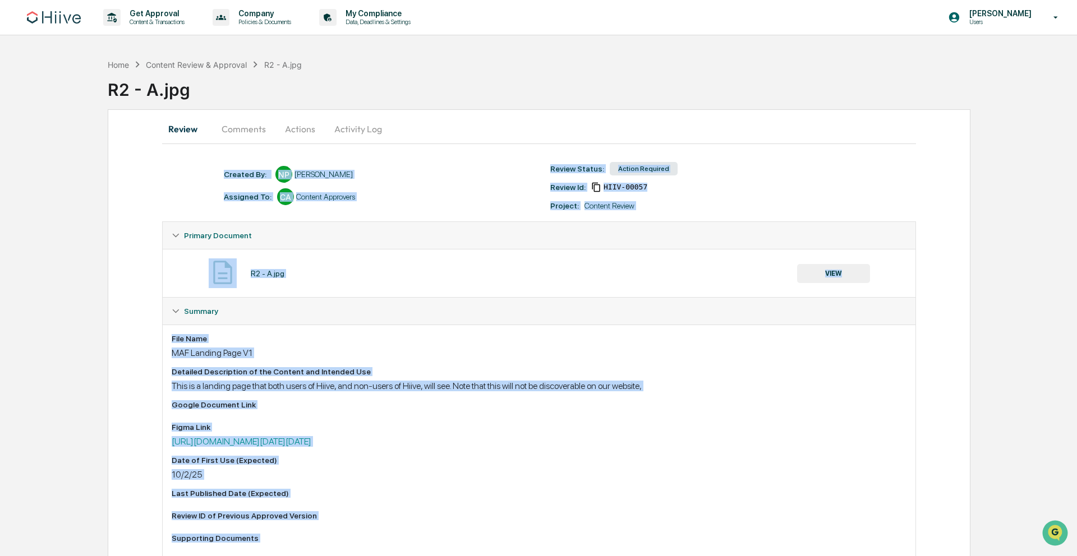
click at [305, 131] on button "Actions" at bounding box center [300, 129] width 50 height 27
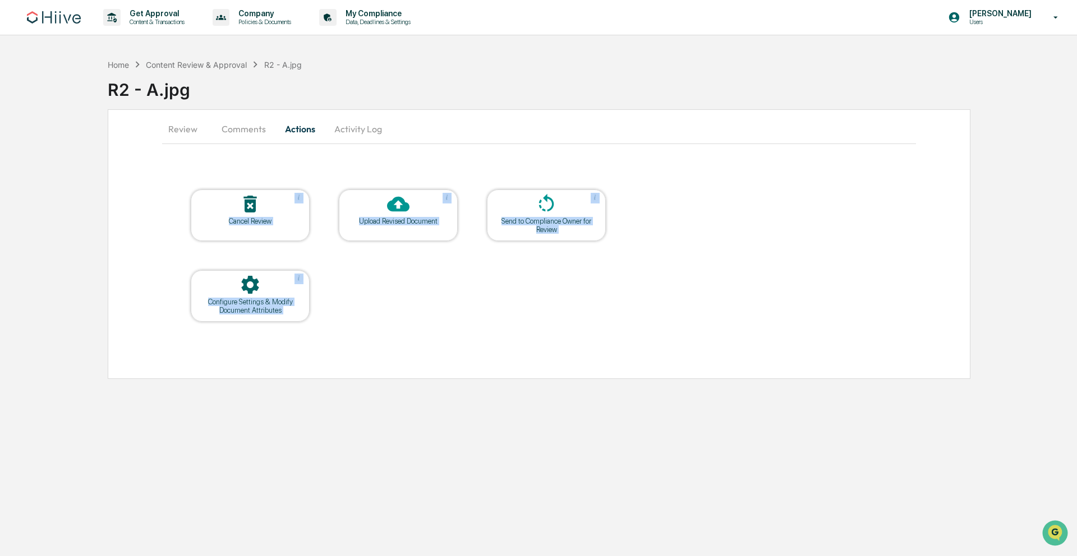
click at [397, 206] on icon at bounding box center [398, 204] width 22 height 22
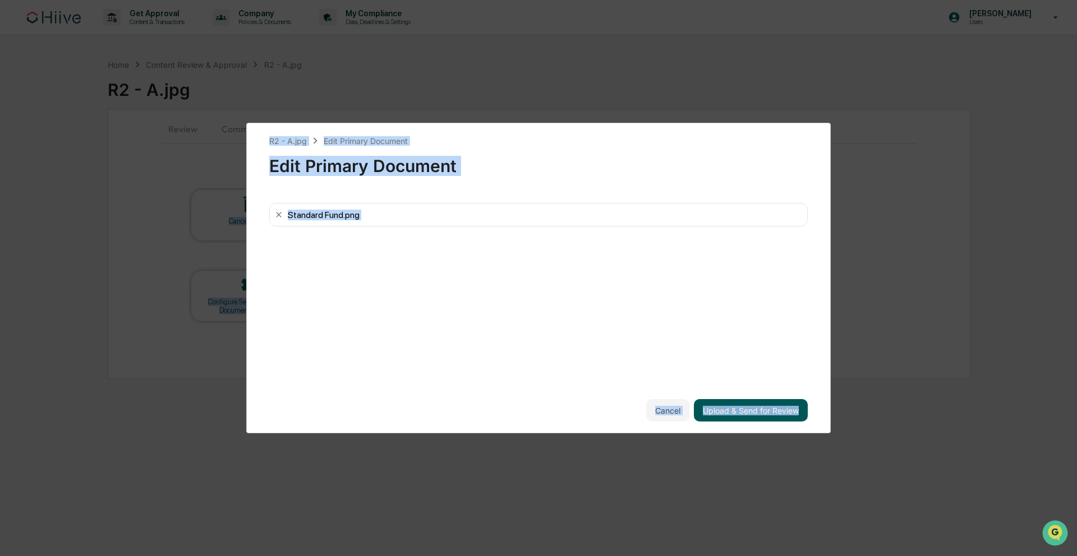
click at [742, 408] on button "Upload & Send for Review" at bounding box center [751, 410] width 114 height 22
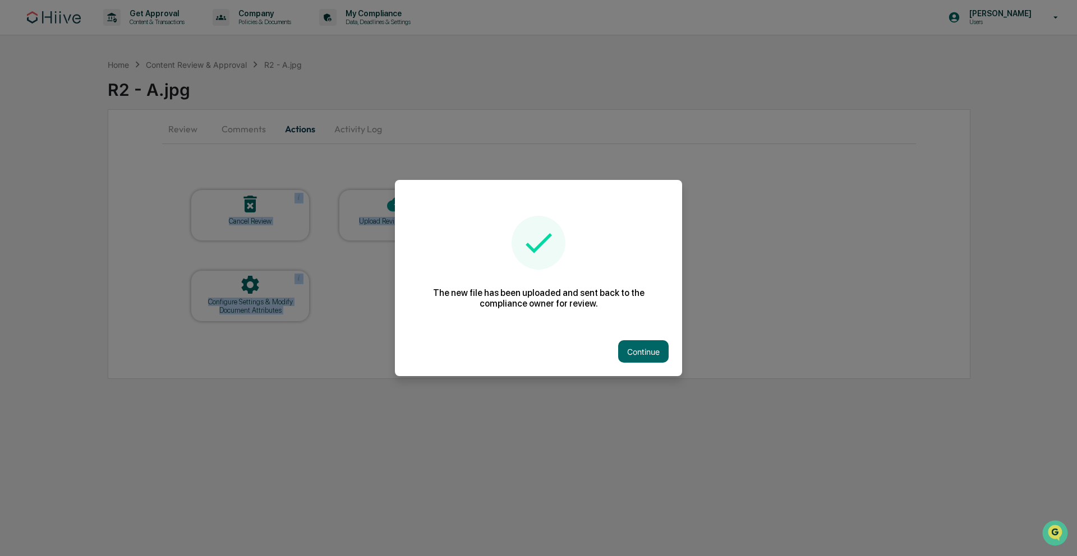
click at [654, 351] on button "Continue" at bounding box center [643, 351] width 50 height 22
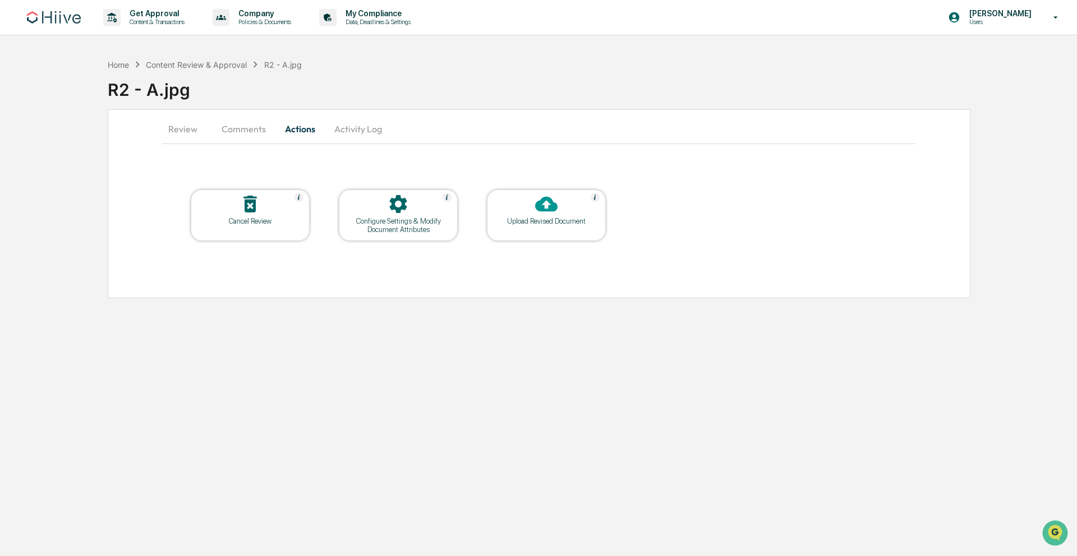
click at [104, 63] on div "Home Content Review & Approval R2 - A.jpg R2 - A.jpg Review Comments Actions Ac…" at bounding box center [538, 175] width 1077 height 245
click at [193, 59] on div "Home Content Review & Approval R2 - A.jpg" at bounding box center [205, 64] width 194 height 12
click at [112, 64] on div "Home" at bounding box center [118, 65] width 21 height 10
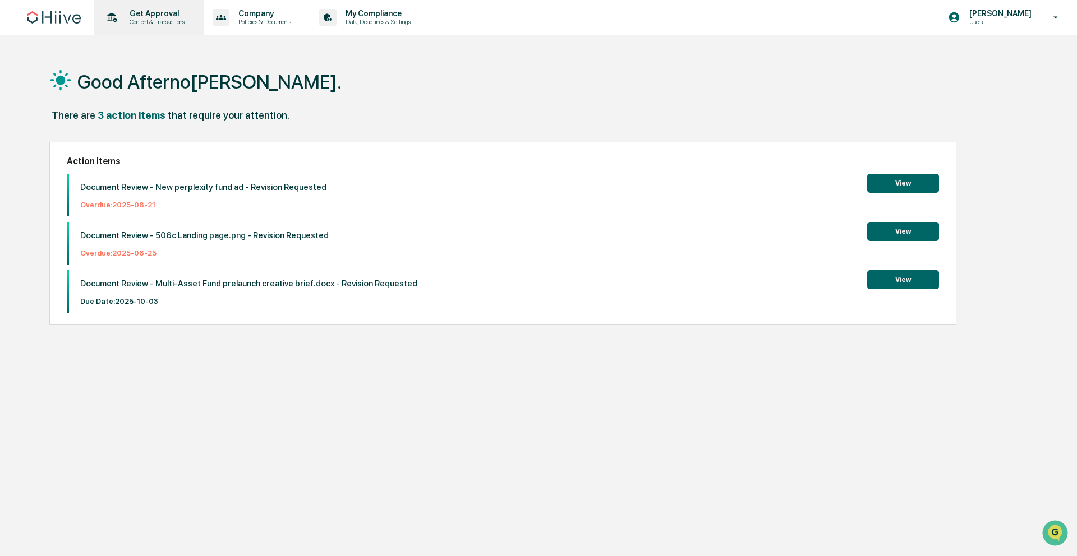
click at [165, 16] on p "Get Approval" at bounding box center [156, 13] width 70 height 9
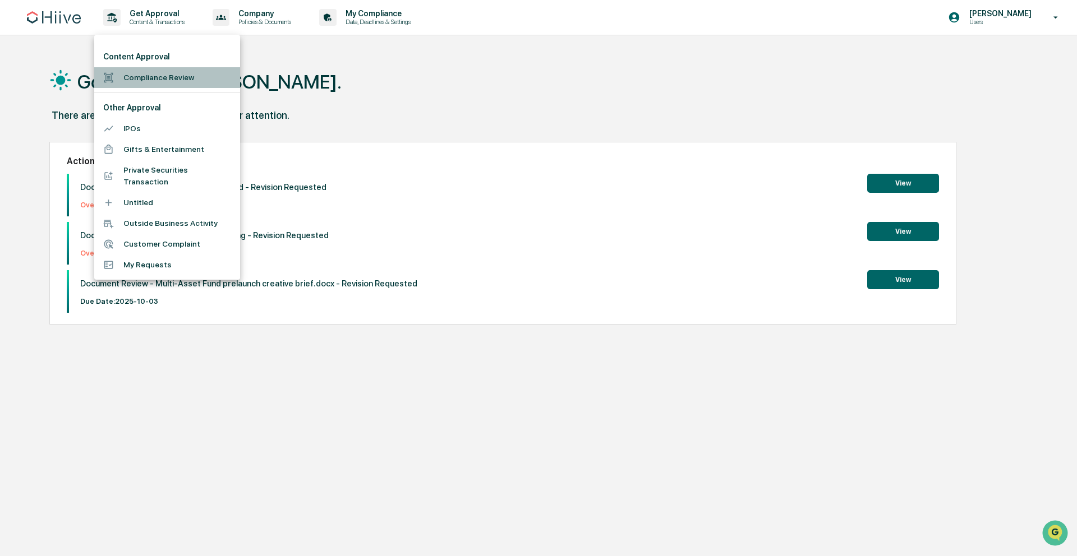
click at [170, 76] on li "Compliance Review" at bounding box center [167, 77] width 146 height 21
